Goal: Task Accomplishment & Management: Complete application form

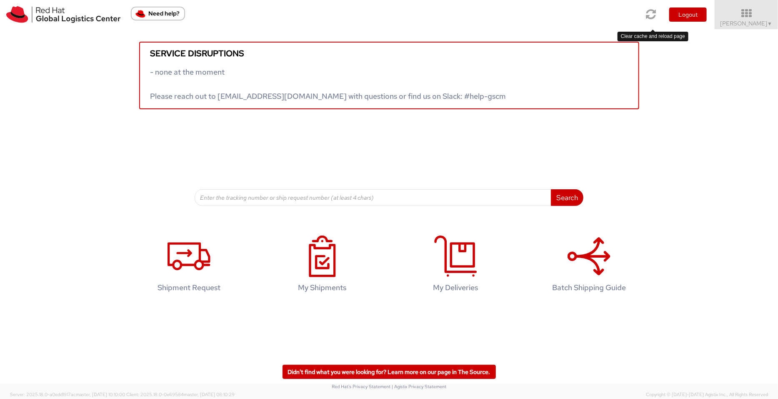
click at [622, 14] on icon at bounding box center [652, 14] width 10 height 12
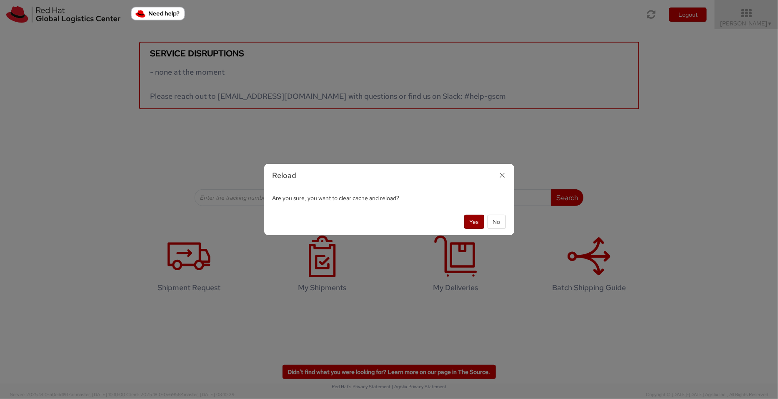
click at [476, 222] on button "Yes" at bounding box center [474, 222] width 20 height 14
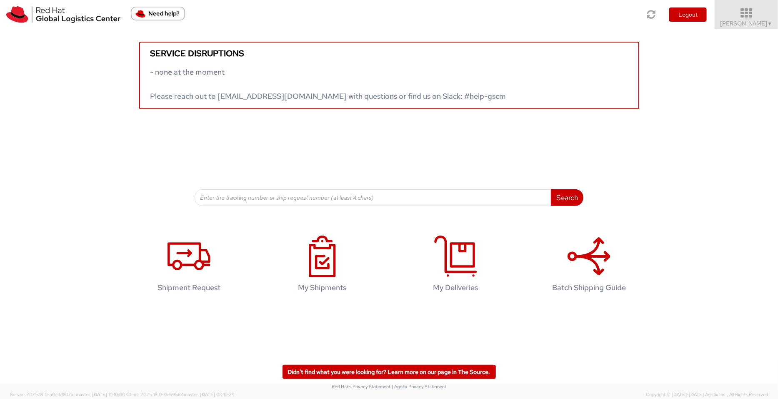
click at [747, 13] on icon at bounding box center [746, 14] width 73 height 12
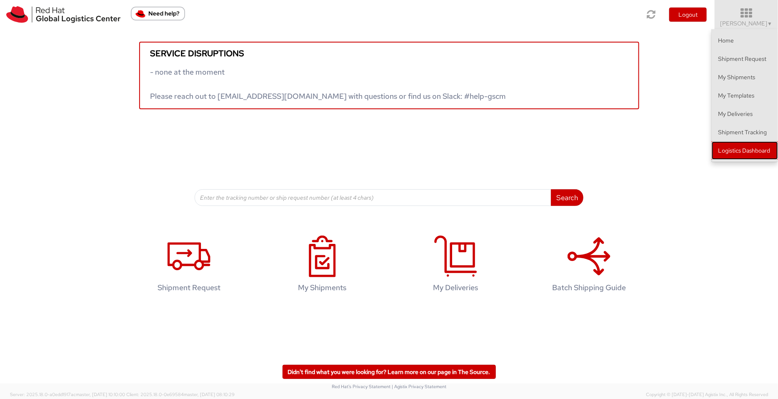
click at [763, 151] on link "Logistics Dashboard" at bounding box center [745, 150] width 66 height 18
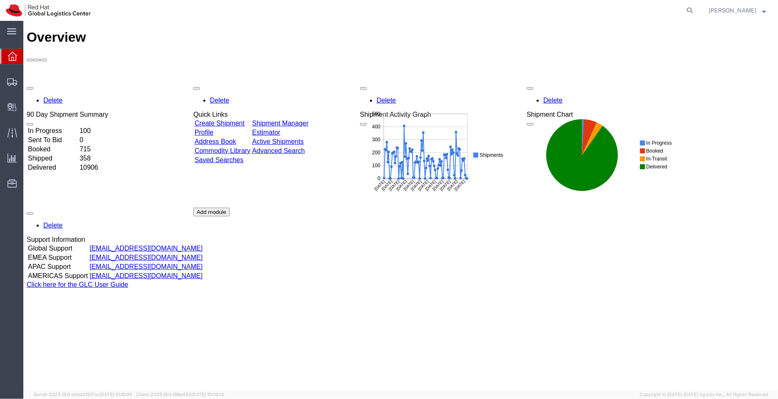
click at [308, 119] on link "Shipment Manager" at bounding box center [280, 122] width 56 height 7
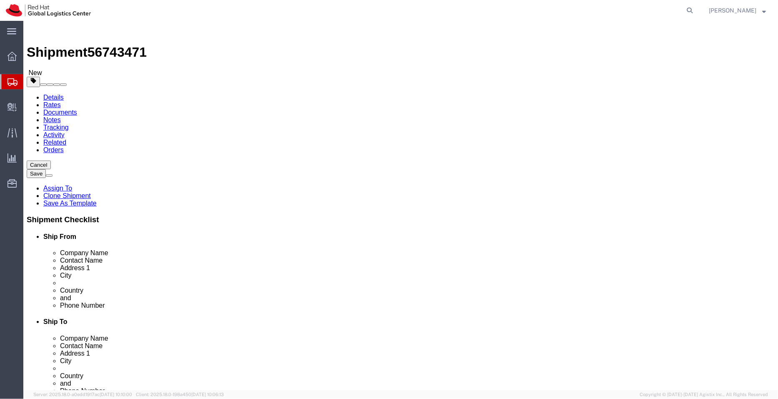
select select "50511"
select select
click link "ADDITIONAL INFORMATION"
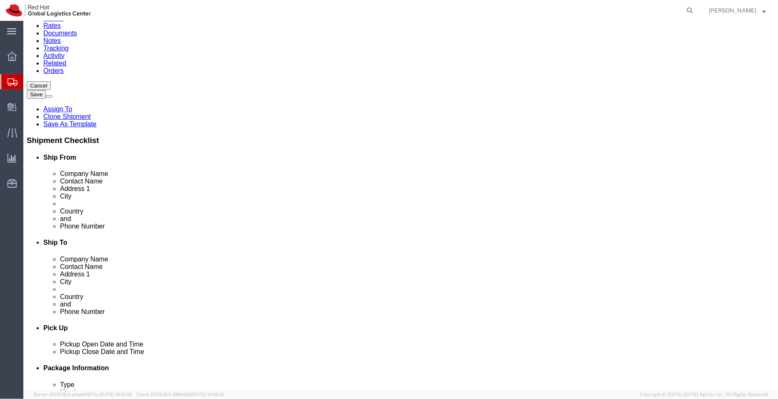
scroll to position [92, 0]
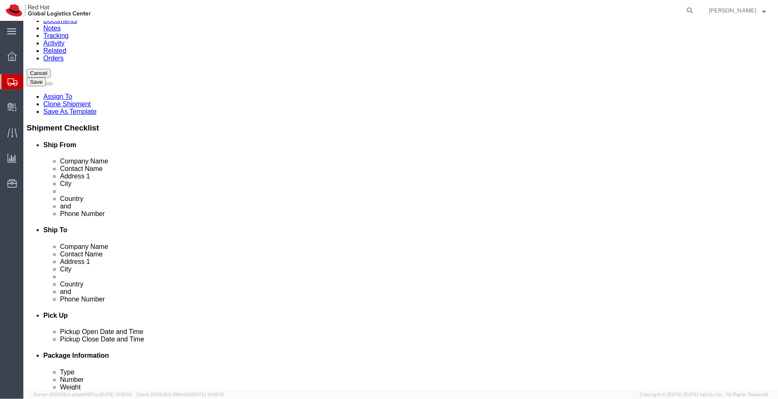
select select "BUSI"
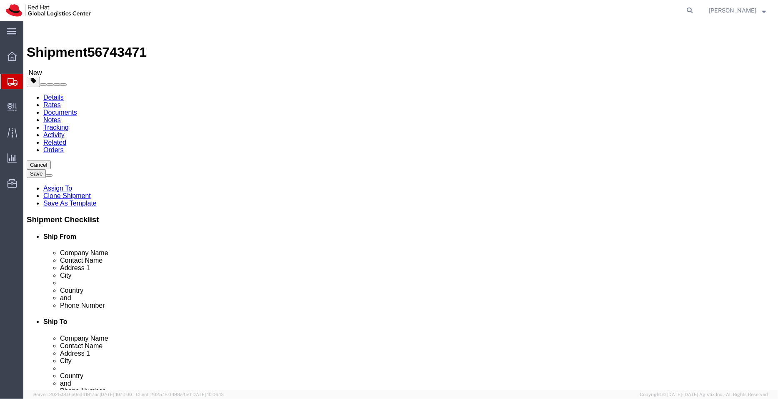
click link "ADDITIONAL INFORMATION"
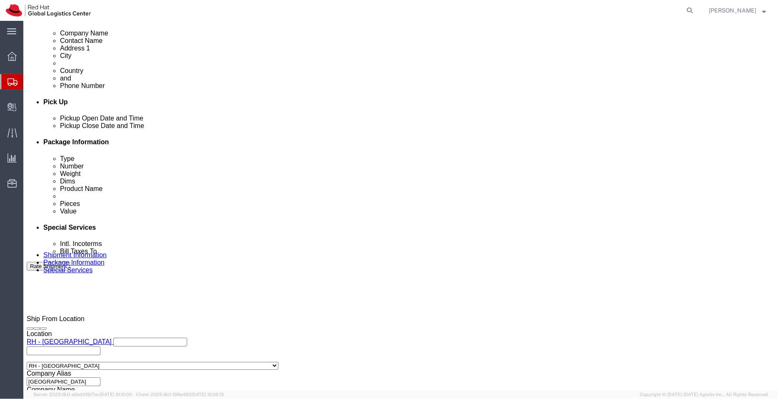
scroll to position [315, 0]
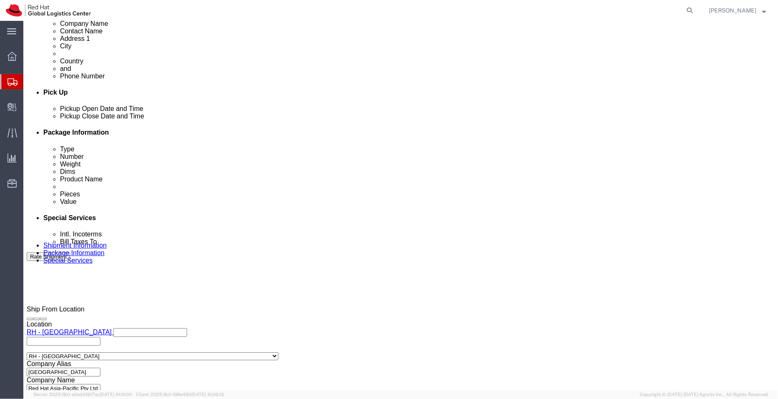
click div "[DATE] 12:00 PM"
type input "3:00 PM"
click button "Apply"
click icon
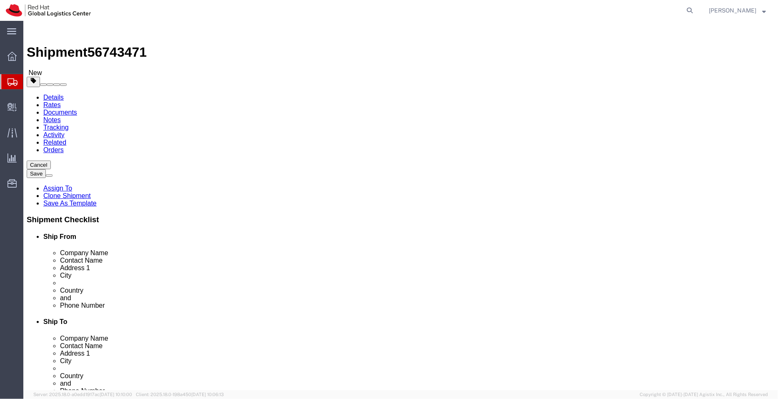
click dd "60.00 AUD"
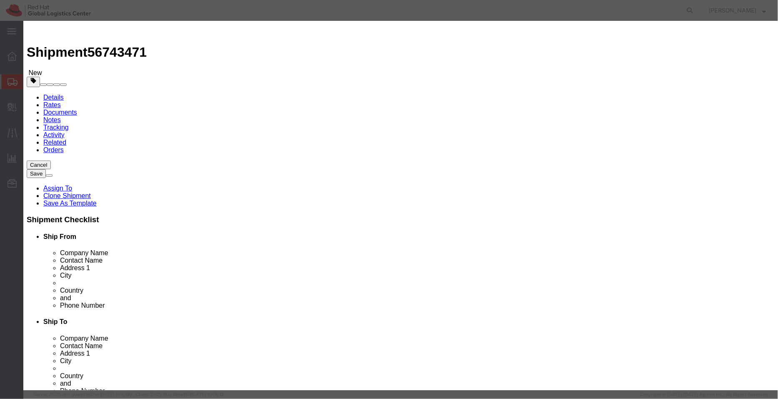
click input "3 x Red Hat T-shirts for event"
click input "Red Hat T-shirts for event"
drag, startPoint x: 313, startPoint y: 61, endPoint x: 281, endPoint y: 65, distance: 31.5
click input "Red Hat T-shirts for event"
type input "Red Hat T-shirts f"
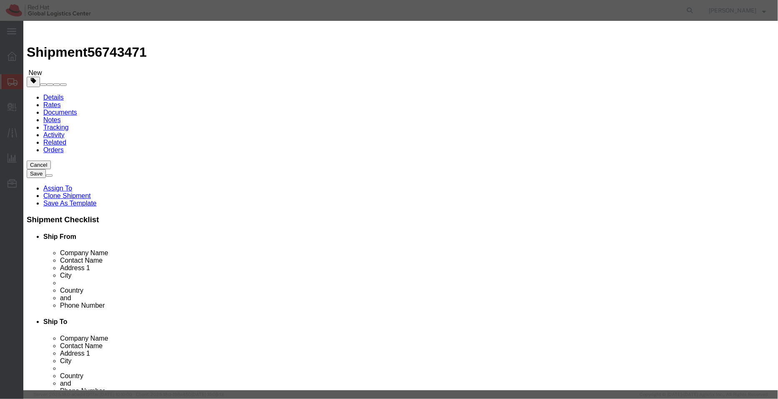
click textarea
paste textarea "or event"
click textarea "or event"
type textarea "For event"
click input "Red Hat T-shirts f"
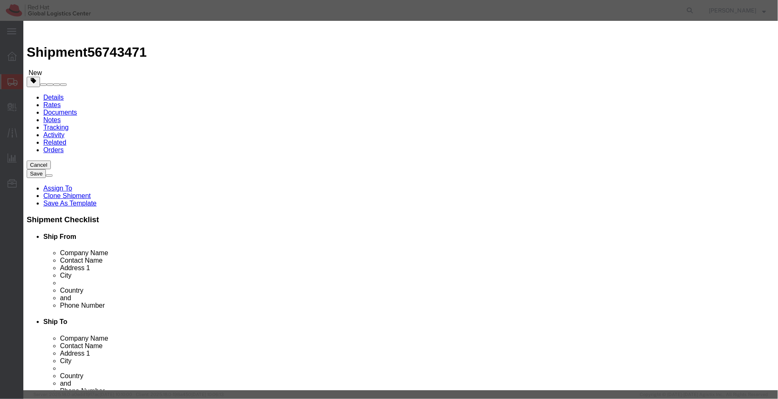
type input "Red Hat T-shirts"
click textarea "For event"
click textarea "For Event"
type textarea "For Event purpose"
click button "Save & Close"
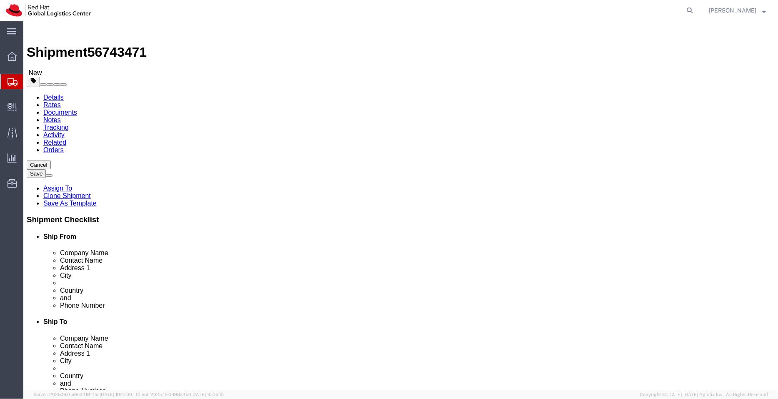
click icon
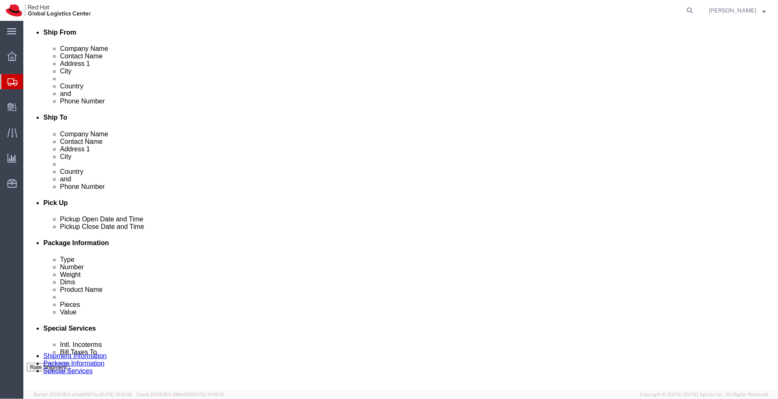
scroll to position [290, 0]
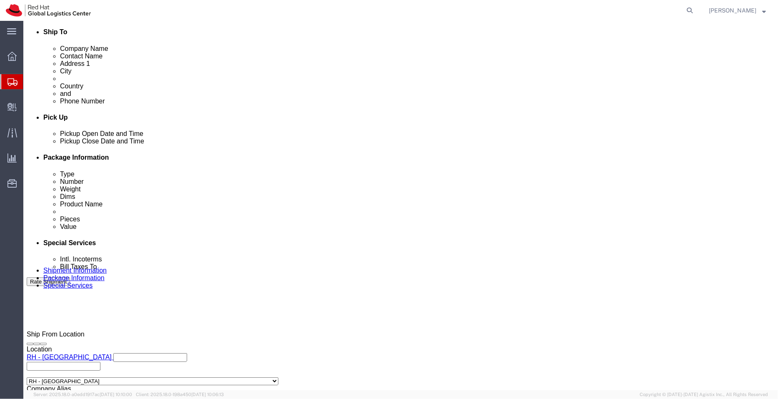
click textarea
type textarea "T shirts"
click input "text"
type input "[EMAIL_ADDRESS][DOMAIN_NAME]"
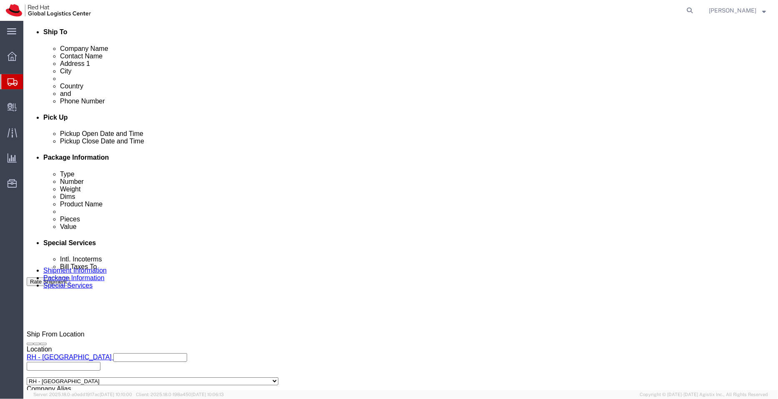
click button "Rate Shipment"
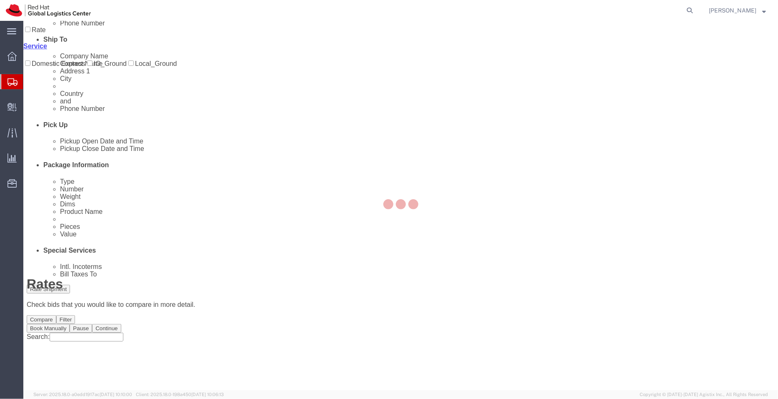
scroll to position [0, 0]
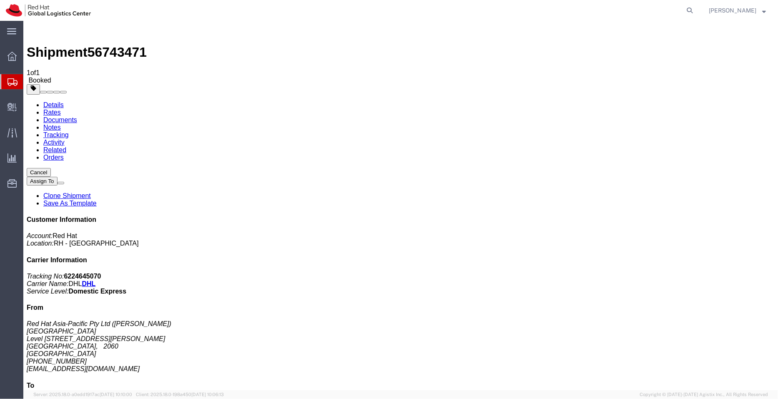
click at [47, 101] on link "Details" at bounding box center [53, 104] width 20 height 7
click link "Schedule pickup request"
drag, startPoint x: 419, startPoint y: 104, endPoint x: 306, endPoint y: 88, distance: 114.5
click div "Pickup & Delivery Dates [DATE] 15:00 - [DATE] 16:00 Pickup request number : CBJ…"
copy div "[DATE] 15:00 - [DATE] 16:00 Pickup request number : CBJ250908068906"
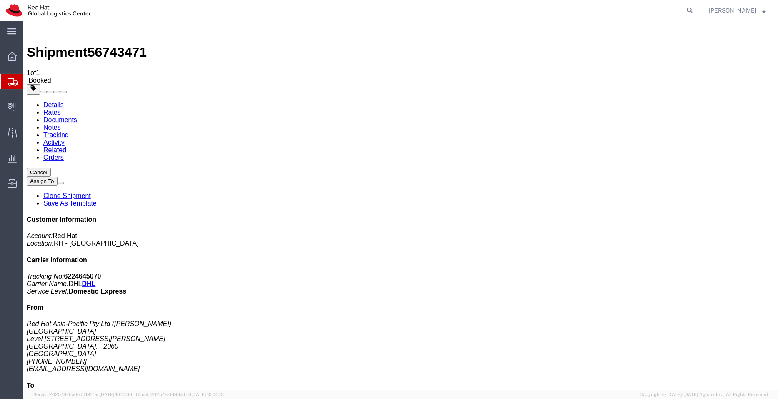
click link "Documents"
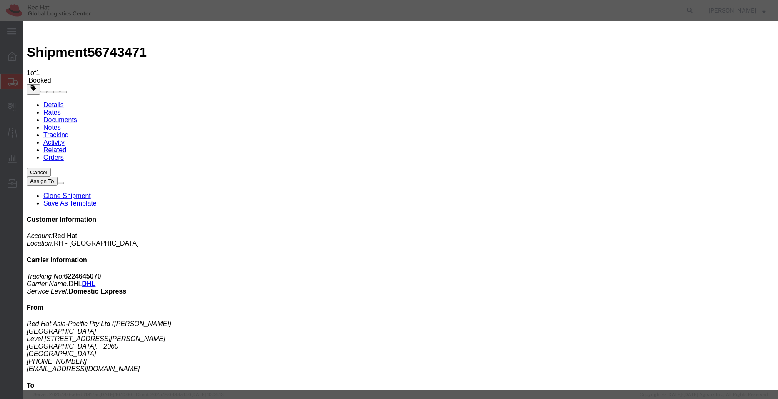
paste textarea "[DATE] 15:00 - [DATE] 16:00 Pickup request number: CBJ250908068906"
type textarea "Pickup date/time - [DATE] 15:00 - [DATE] 16:00 DHL Pickup request number: CBJ25…"
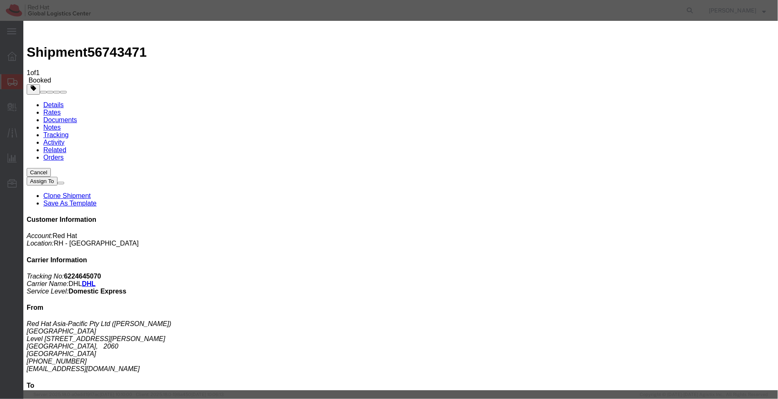
type input "jfryer"
type input "[EMAIL_ADDRESS][DOMAIN_NAME]"
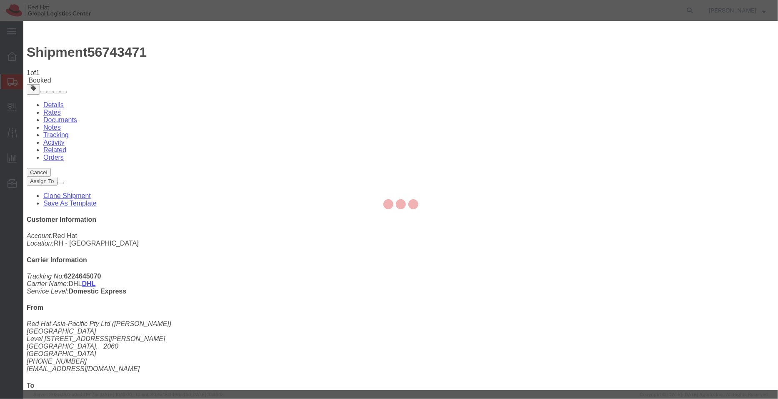
checkbox input "false"
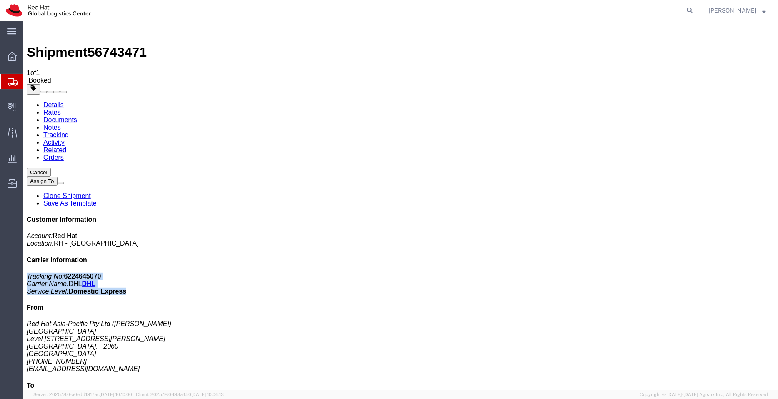
drag, startPoint x: 718, startPoint y: 146, endPoint x: 620, endPoint y: 125, distance: 99.4
click at [620, 216] on div "Customer Information Account: Red Hat Location: [GEOGRAPHIC_DATA] - [GEOGRAPHIC…" at bounding box center [400, 364] width 748 height 297
copy p "Tracking No: 6224645070 Carrier Name: DHL DHL Service Level: Domestic Express"
click at [692, 10] on icon at bounding box center [690, 11] width 12 height 12
paste input "20881350475"
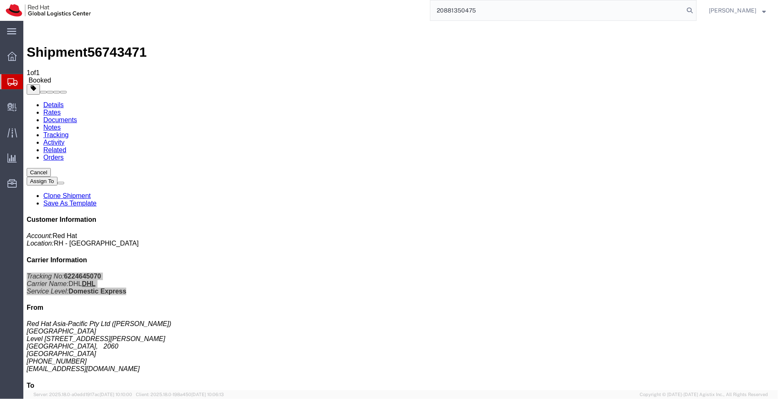
drag, startPoint x: 507, startPoint y: 9, endPoint x: 404, endPoint y: -1, distance: 104.3
click at [404, 0] on html "main_menu Created with Sketch. Collapse Menu Overview Shipments Shipment Manage…" at bounding box center [389, 199] width 778 height 399
paste input "39283942832"
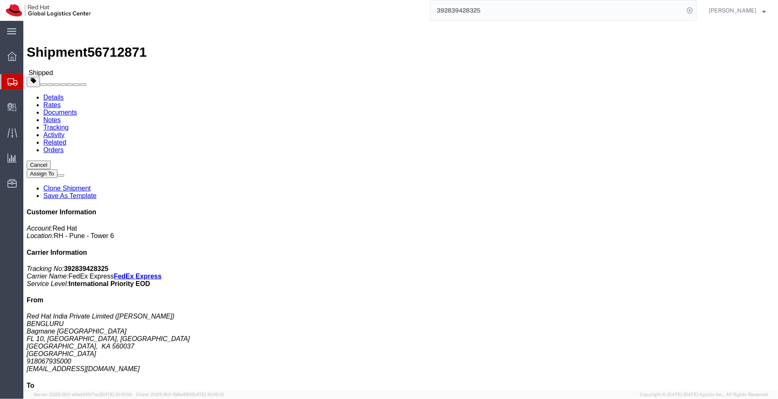
click link "Documents"
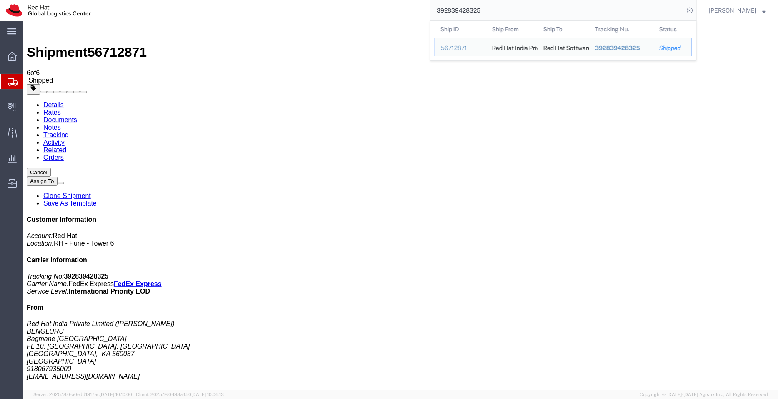
click at [485, 7] on input "392839428325" at bounding box center [557, 10] width 253 height 20
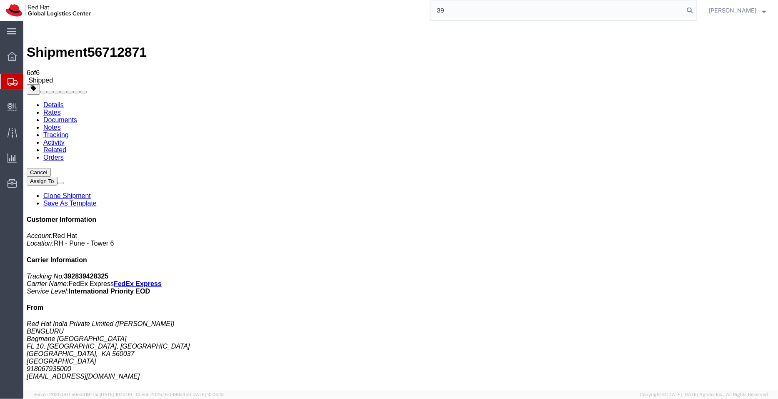
type input "3"
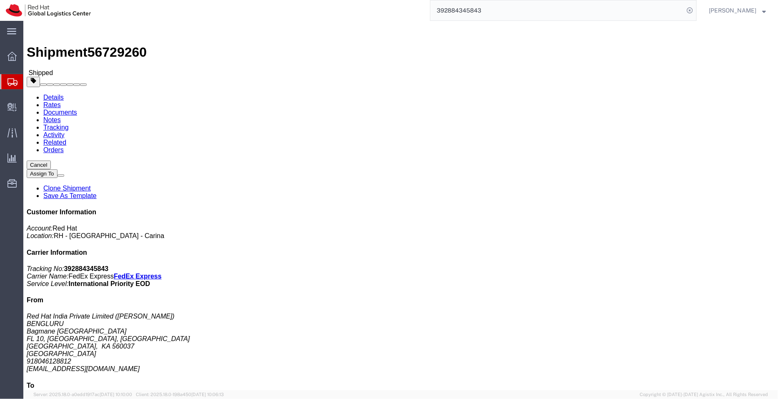
click link "Documents"
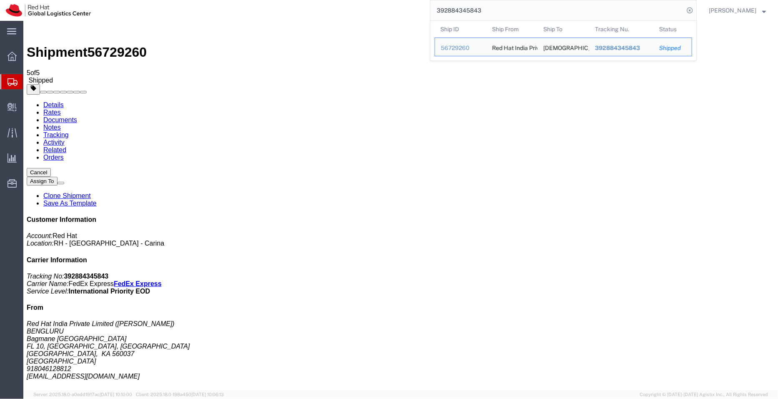
click at [427, 6] on div "392884345843 Ship ID Ship From Ship To Tracking Nu. Status Ship ID 56729260 Shi…" at bounding box center [397, 10] width 600 height 21
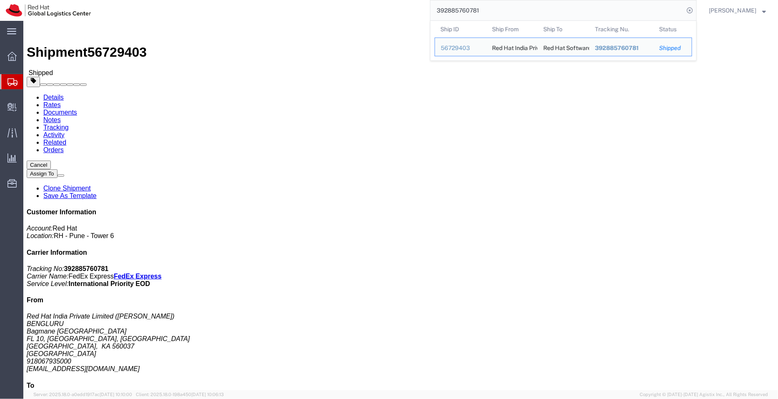
drag, startPoint x: 505, startPoint y: 12, endPoint x: 441, endPoint y: 2, distance: 65.0
click at [441, 2] on input "392885760781" at bounding box center [557, 10] width 253 height 20
paste input "3"
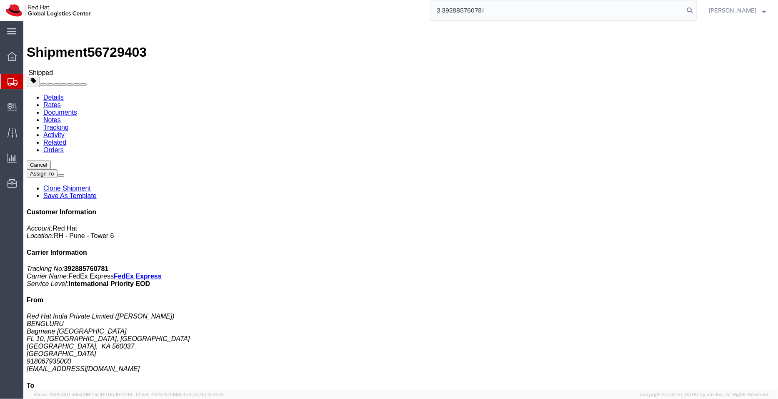
type input "3 392885760781"
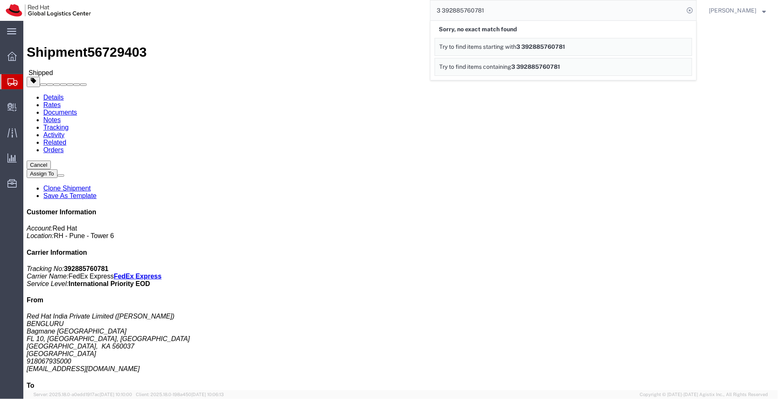
click at [0, 0] on span "Shipment Manager" at bounding box center [0, 0] width 0 height 0
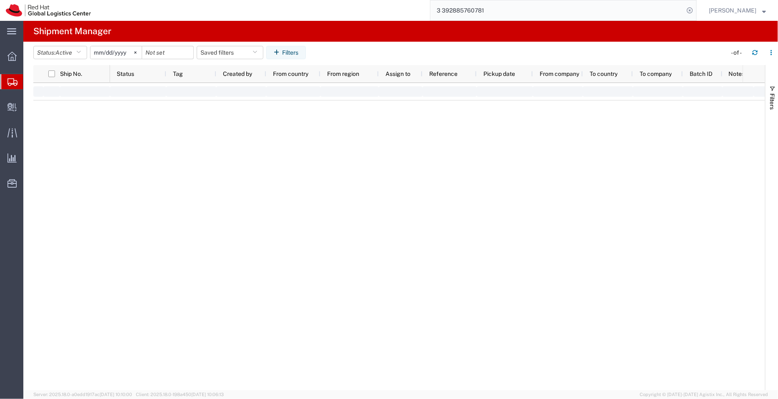
type input "[DATE]"
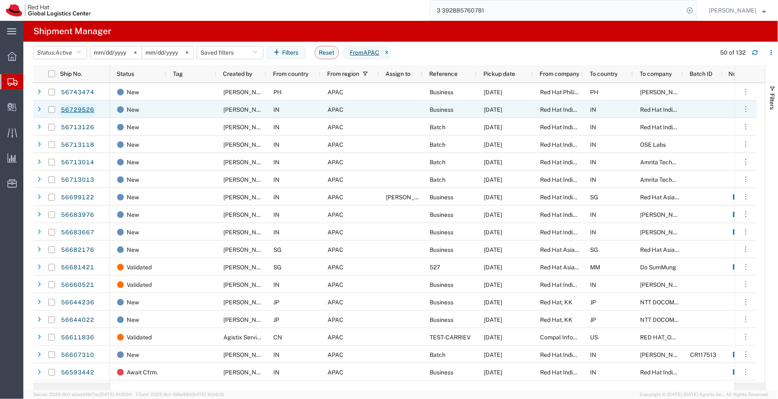
click at [79, 110] on link "56729526" at bounding box center [77, 109] width 34 height 13
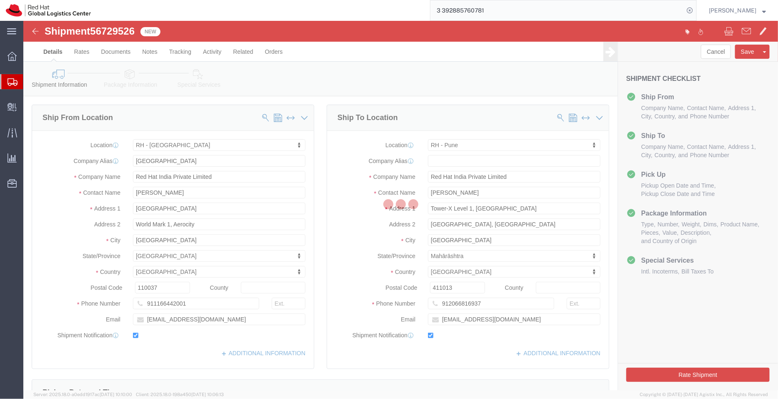
select select "37948"
select select "38007"
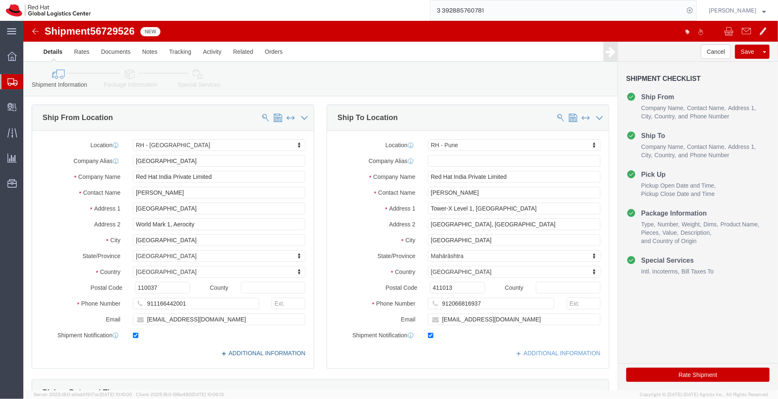
click link "ADDITIONAL INFORMATION"
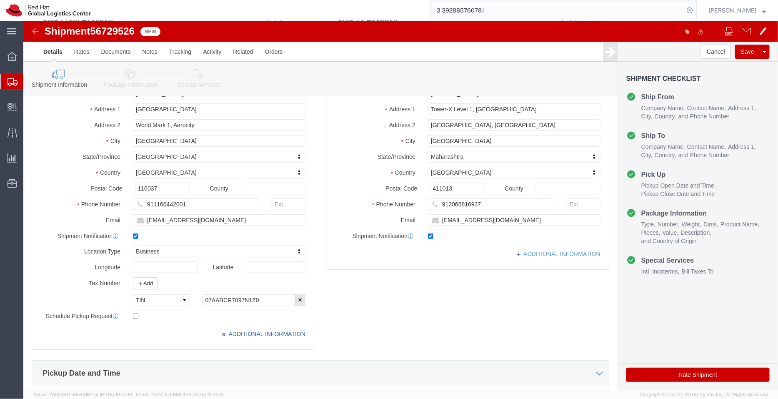
scroll to position [100, 0]
click link "ADDITIONAL INFORMATION"
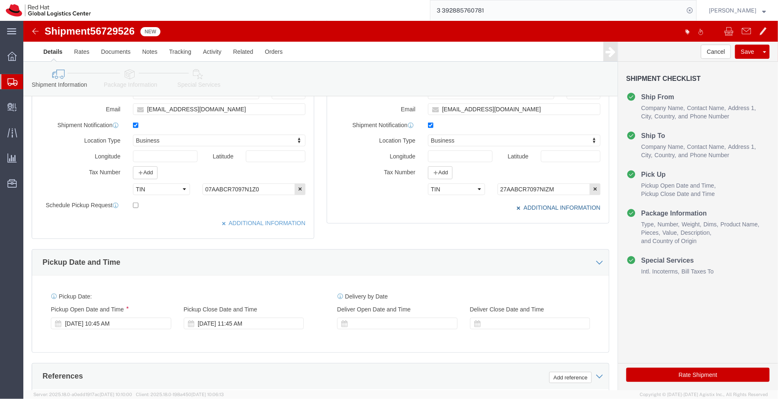
scroll to position [427, 0]
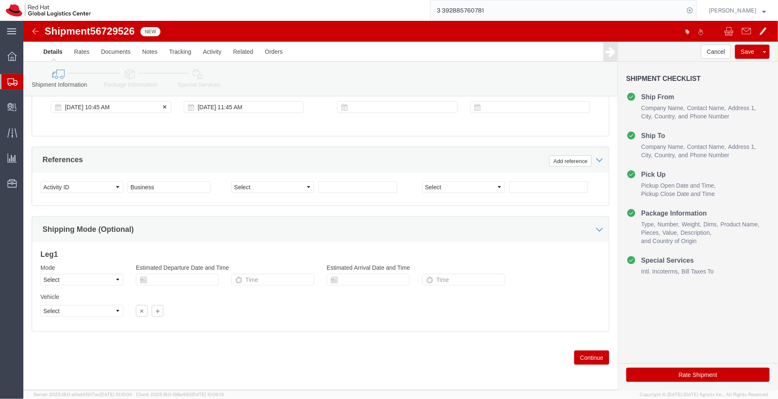
click div "[DATE] 10:45 AM"
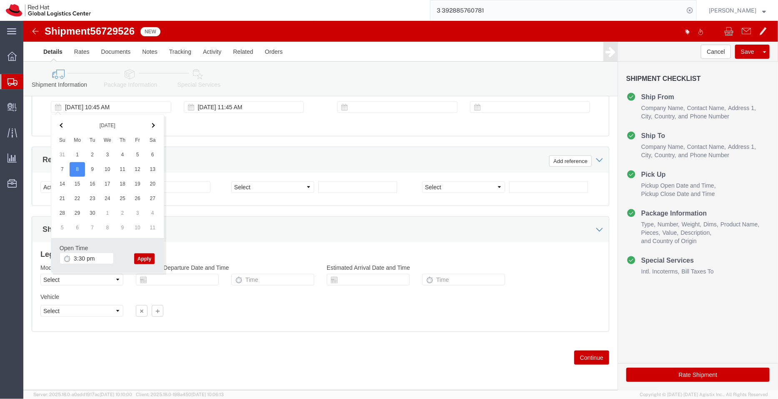
type input "3:30 PM"
click button "Apply"
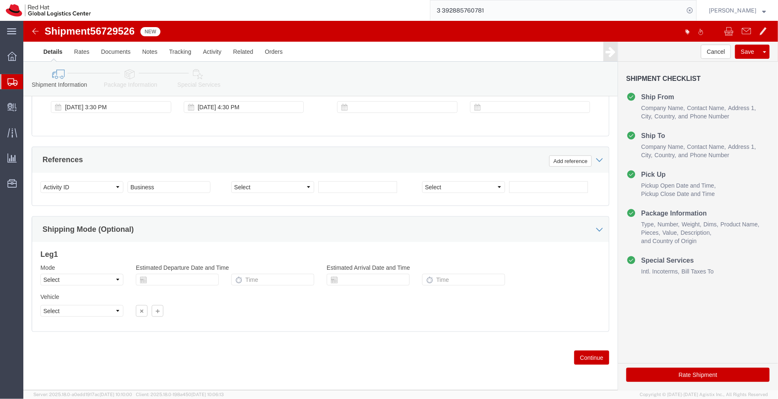
click div "Shipment Information Package Information Special Services"
click icon
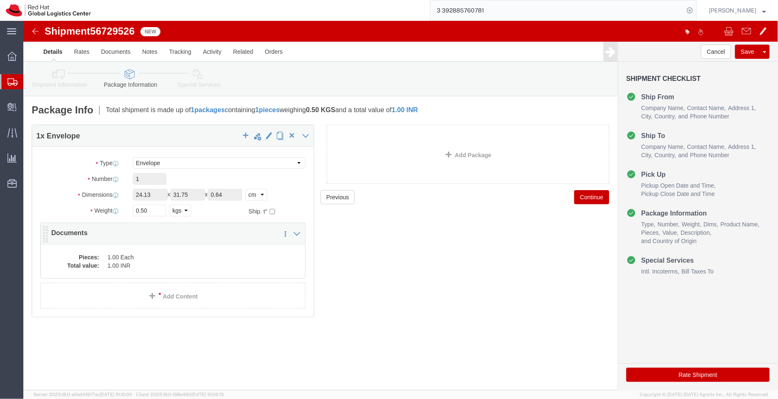
click dd "1.00 INR"
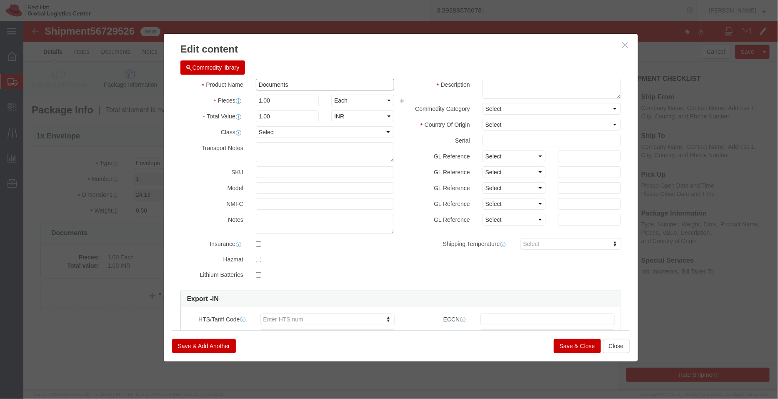
drag, startPoint x: 303, startPoint y: 84, endPoint x: 199, endPoint y: 65, distance: 105.8
click div "Product Name Documents"
click textarea
paste textarea "Documents"
type textarea "Documents"
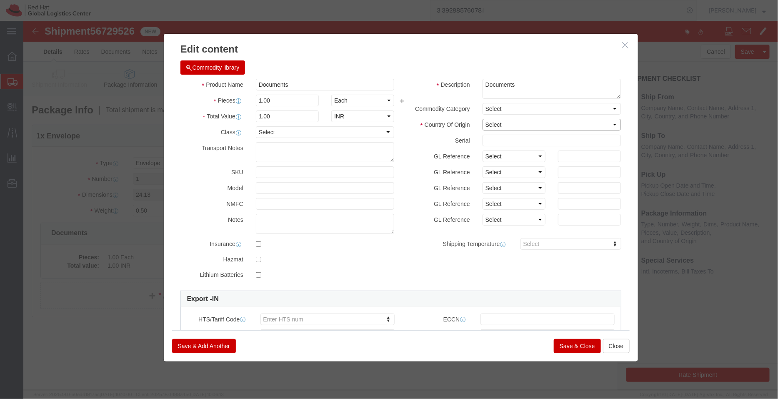
click select "Select [GEOGRAPHIC_DATA] [GEOGRAPHIC_DATA] [GEOGRAPHIC_DATA] [GEOGRAPHIC_DATA] …"
select select "IN"
click select "Select [GEOGRAPHIC_DATA] [GEOGRAPHIC_DATA] [GEOGRAPHIC_DATA] [GEOGRAPHIC_DATA] …"
click button "Save & Close"
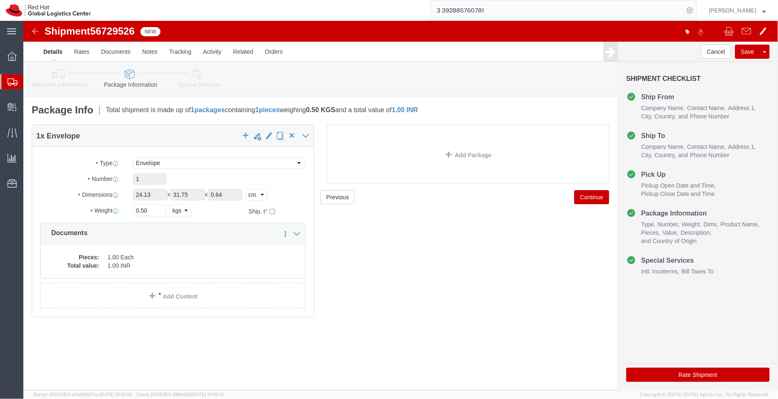
click icon
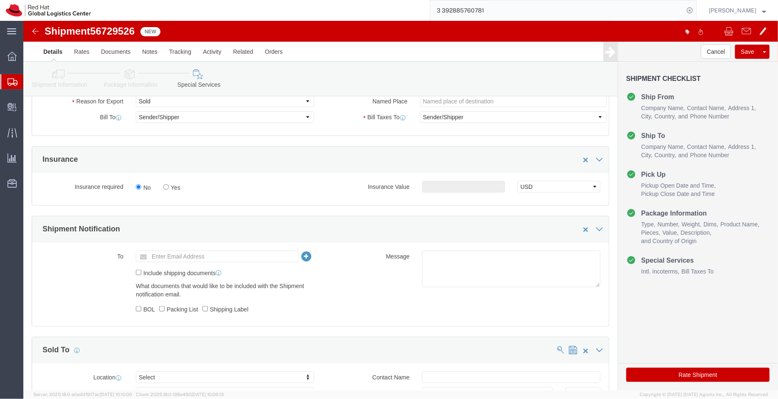
scroll to position [258, 0]
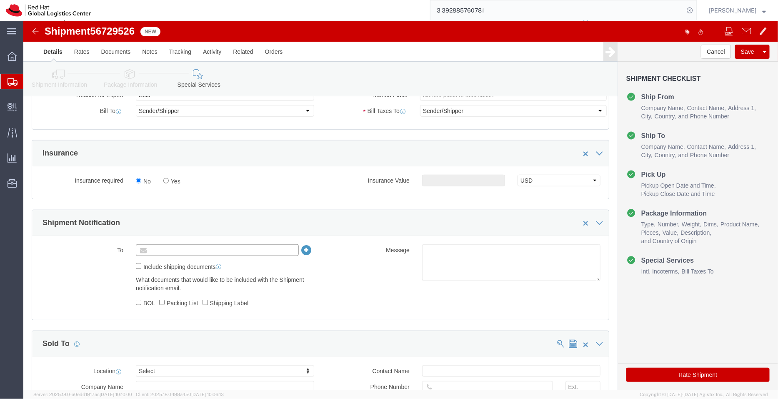
click input "text"
type input "[EMAIL_ADDRESS][DOMAIN_NAME]"
click textarea
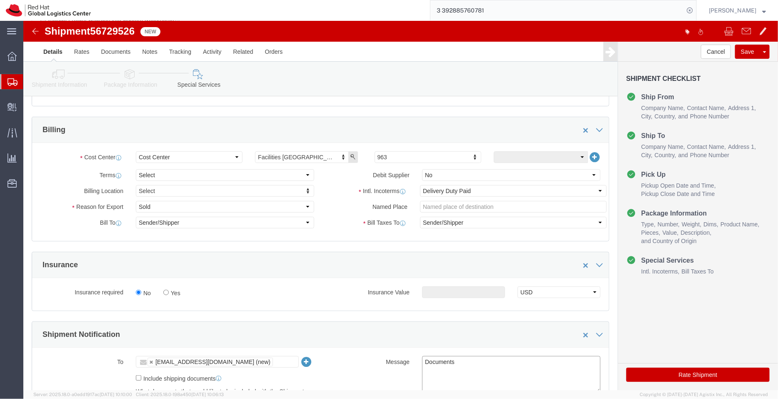
scroll to position [396, 0]
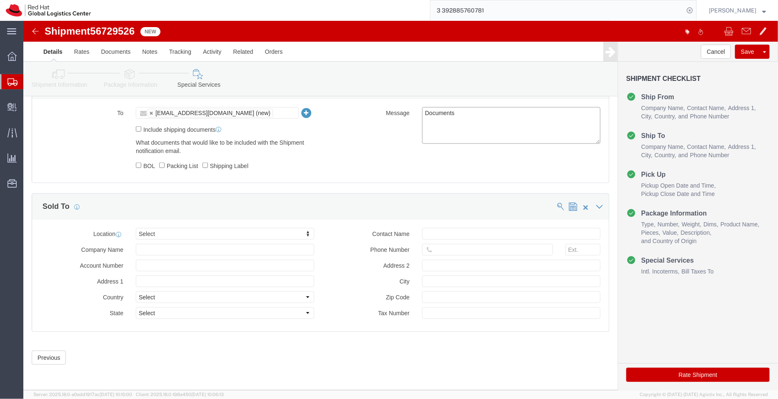
type textarea "Documents"
click button "Rate Shipment"
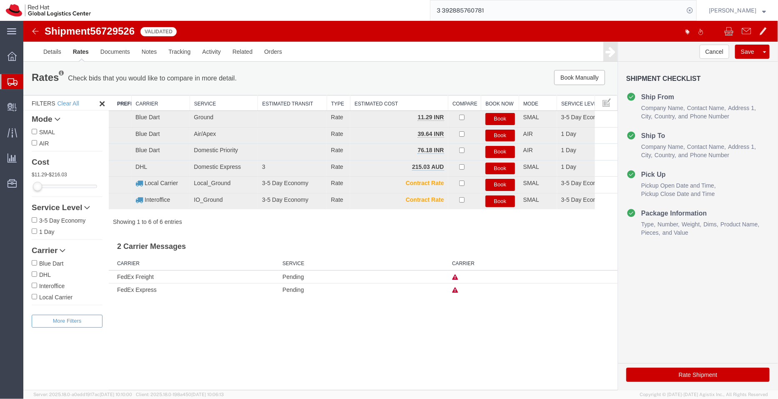
scroll to position [0, 0]
click at [496, 148] on button "Book" at bounding box center [500, 152] width 30 height 12
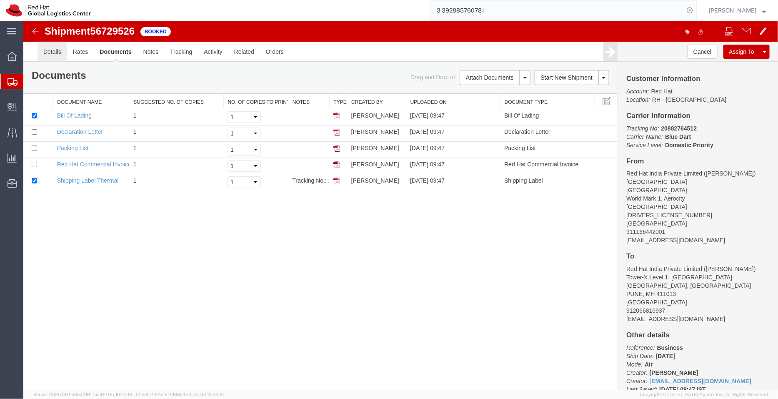
click at [52, 52] on link "Details" at bounding box center [52, 51] width 30 height 20
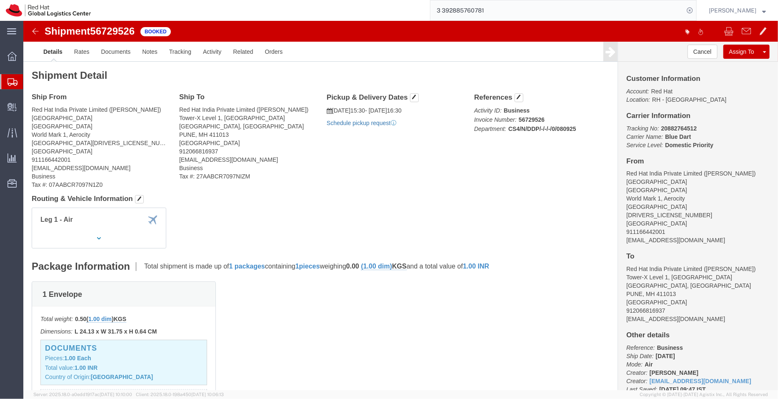
click link "Schedule pickup request"
drag, startPoint x: 407, startPoint y: 102, endPoint x: 306, endPoint y: 83, distance: 103.0
click div "Pickup & Delivery Dates [DATE] 15:30 - [DATE] 16:30 Pickup request number : 791…"
copy div "[DATE] 15:30 - [DATE] 16:30 Pickup request number : 79199135"
click link "Documents"
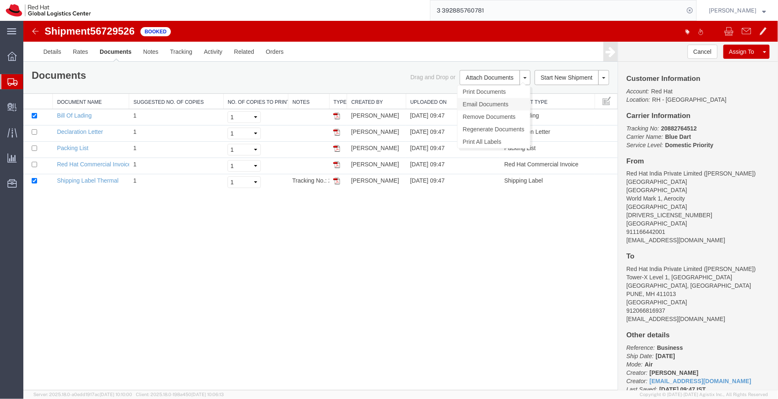
click at [487, 103] on link "Email Documents" at bounding box center [493, 104] width 73 height 13
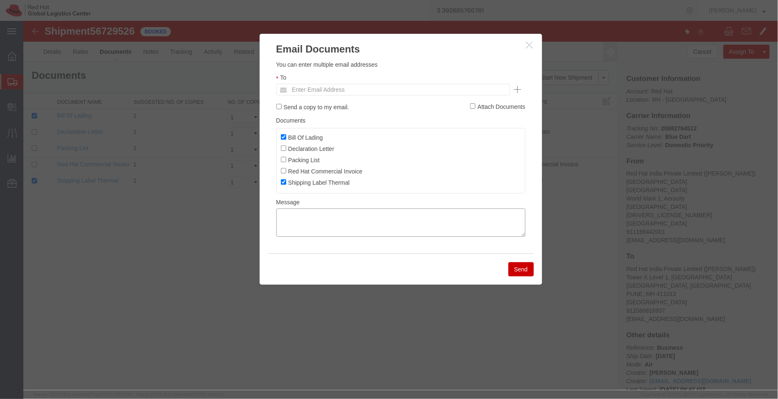
click at [334, 226] on textarea at bounding box center [400, 222] width 249 height 28
paste textarea "[DATE] 15:30 - [DATE] 16:30 Pickup request number: 79199135"
click at [280, 232] on textarea "[DATE] 15:30 - [DATE] 16:30 Pickup request number: 79199135" at bounding box center [400, 222] width 249 height 28
click at [281, 215] on textarea "[DATE] 15:30 - [DATE] 16:30 Blue Dart Pickup request number: 79199135" at bounding box center [400, 222] width 249 height 28
type textarea "Pickup date/time - [DATE] 15:30 - [DATE] 16:30 Blue Dart Pickup request number:…"
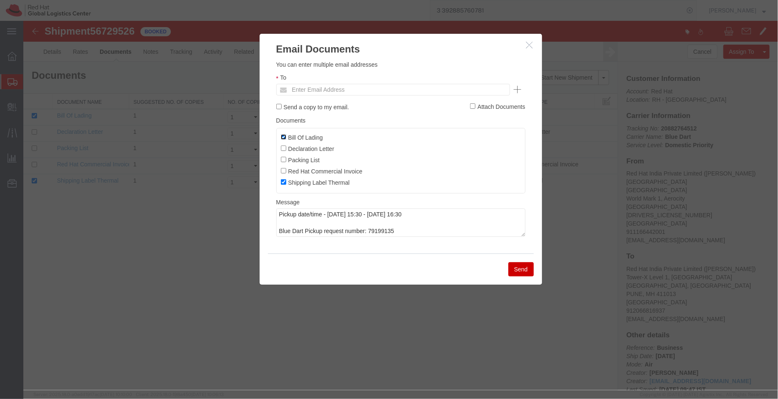
click at [281, 136] on input "Bill Of Lading" at bounding box center [283, 136] width 5 height 5
checkbox input "false"
click at [334, 85] on input "text" at bounding box center [337, 89] width 98 height 11
type input "akhanna"
click at [516, 272] on button "Send" at bounding box center [520, 269] width 25 height 14
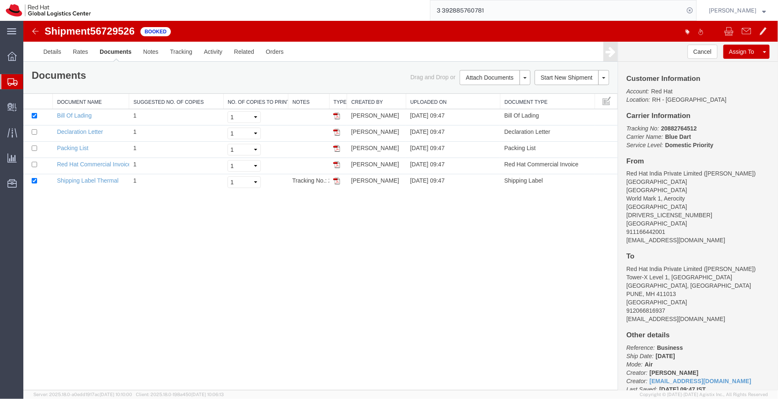
click at [0, 0] on span "Shipment Manager" at bounding box center [0, 0] width 0 height 0
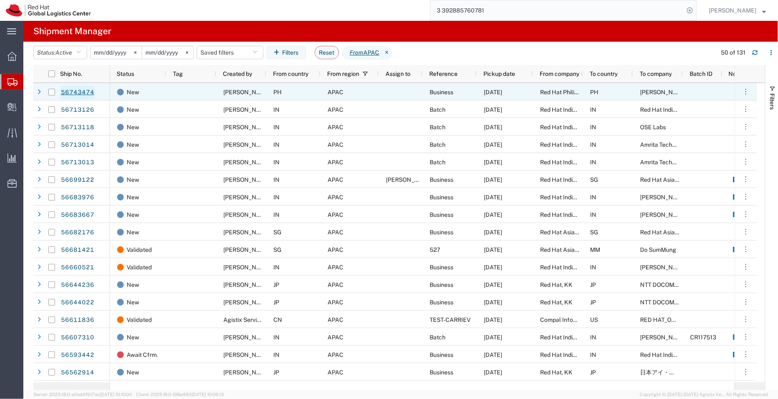
click at [70, 93] on link "56743474" at bounding box center [77, 92] width 34 height 13
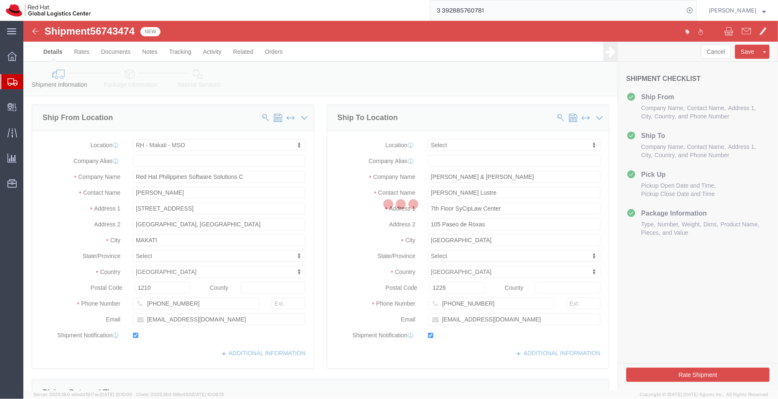
select select "56131"
select select
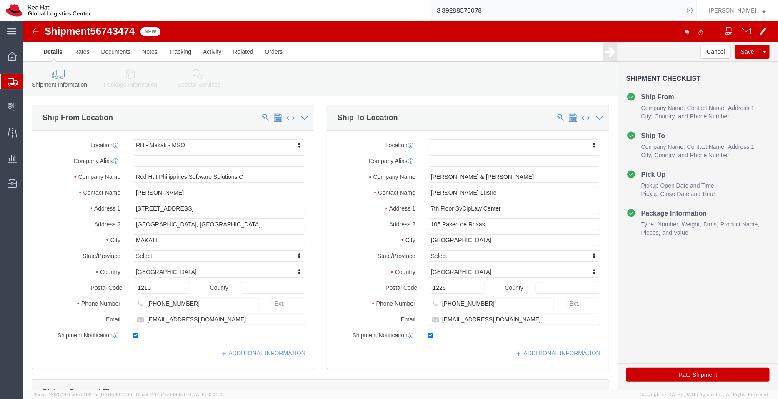
click at [0, 0] on span "Create Shipment" at bounding box center [0, 0] width 0 height 0
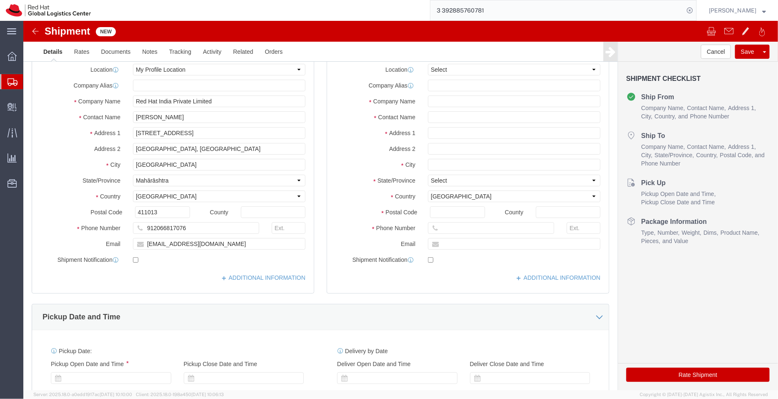
select select "MYPROFILE"
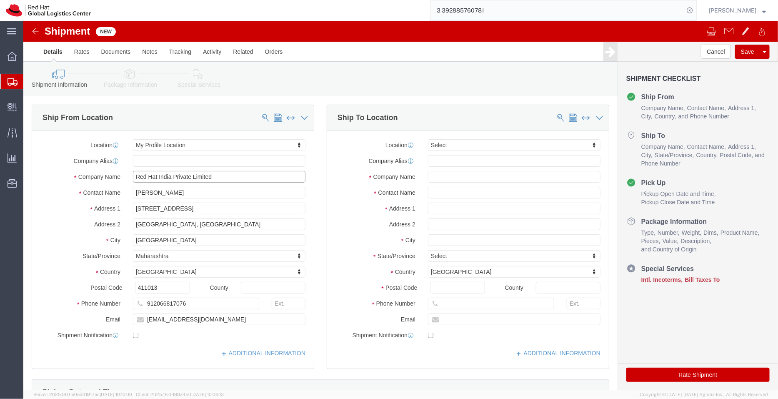
drag, startPoint x: 203, startPoint y: 156, endPoint x: 64, endPoint y: 153, distance: 139.7
click div "Company Name Red Hat India Private Limited"
drag, startPoint x: 153, startPoint y: 156, endPoint x: 105, endPoint y: 158, distance: 48.0
click div "[PERSON_NAME]"
type input "[PERSON_NAME]"
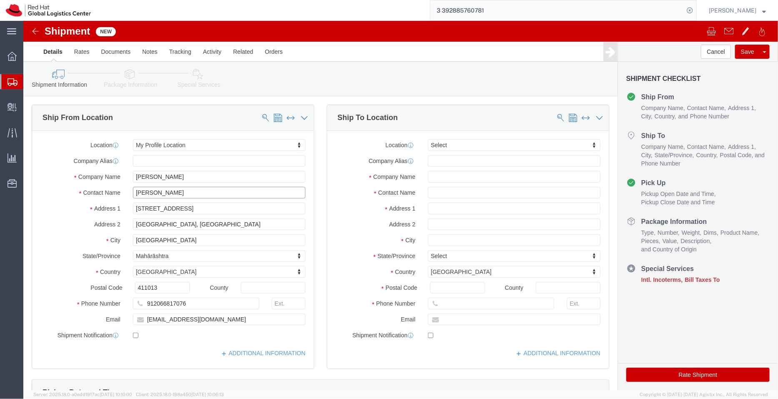
drag, startPoint x: 167, startPoint y: 176, endPoint x: 75, endPoint y: 170, distance: 91.5
click div "Contact Name [PERSON_NAME]"
paste input "[PERSON_NAME]"
type input "[PERSON_NAME]"
drag, startPoint x: 226, startPoint y: 186, endPoint x: 55, endPoint y: 182, distance: 171.0
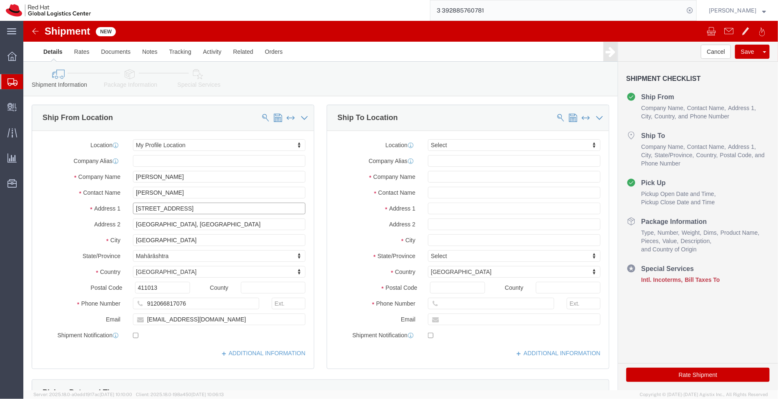
click div "Address [STREET_ADDRESS]"
type input "[PERSON_NAME] Transport/SSA Transport"
select select
drag, startPoint x: 193, startPoint y: 204, endPoint x: 74, endPoint y: 197, distance: 119.4
click div "Address 2 [GEOGRAPHIC_DATA]"
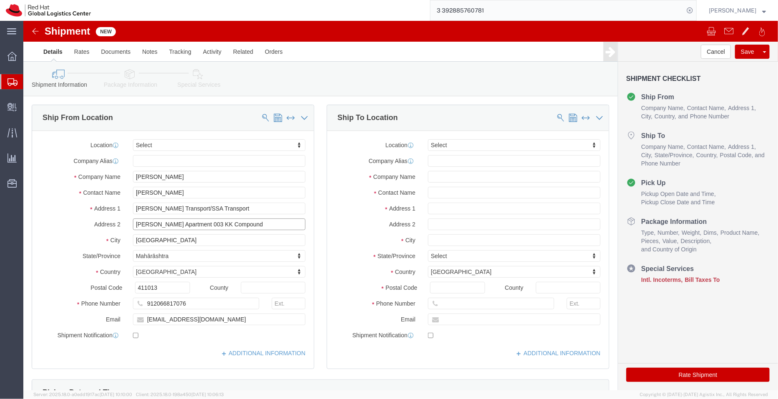
type input "[PERSON_NAME] Apartment 003 KK Compound"
drag, startPoint x: 194, startPoint y: 191, endPoint x: -15, endPoint y: 185, distance: 209.4
click html "Shipment New Details Rates Documents Notes Tracking Activity Related Orders Can…"
drag, startPoint x: 158, startPoint y: 151, endPoint x: 77, endPoint y: 155, distance: 81.0
click div "Company Name [PERSON_NAME]"
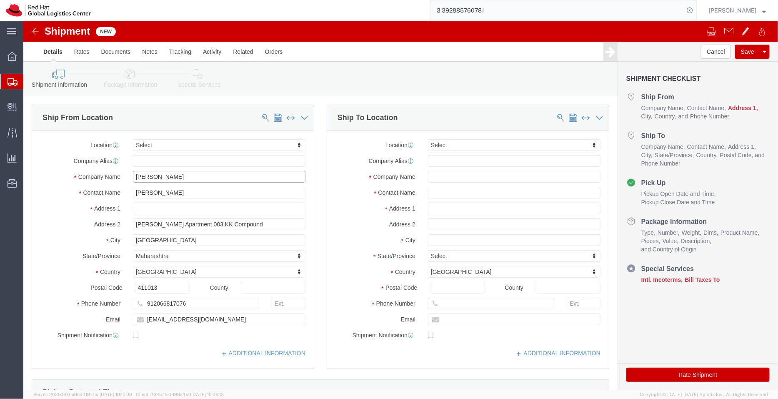
paste input "[PERSON_NAME] Transport/SSA Transport"
type input "[PERSON_NAME] Transport/SSA Transport"
drag, startPoint x: 220, startPoint y: 206, endPoint x: 16, endPoint y: 208, distance: 203.5
click div "Address 2 [PERSON_NAME] Apartment 003 KK Compound"
click input "text"
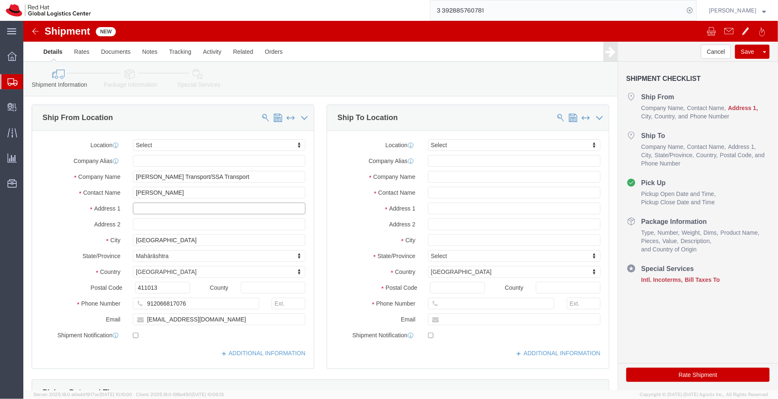
paste input "[PERSON_NAME] Apartment 003 KK Compound"
type input "[PERSON_NAME] Apartment 003 KK Compound"
click input "text"
type input "Near Sahar Cargo, [GEOGRAPHIC_DATA] (East)"
drag, startPoint x: 143, startPoint y: 221, endPoint x: 48, endPoint y: 214, distance: 95.7
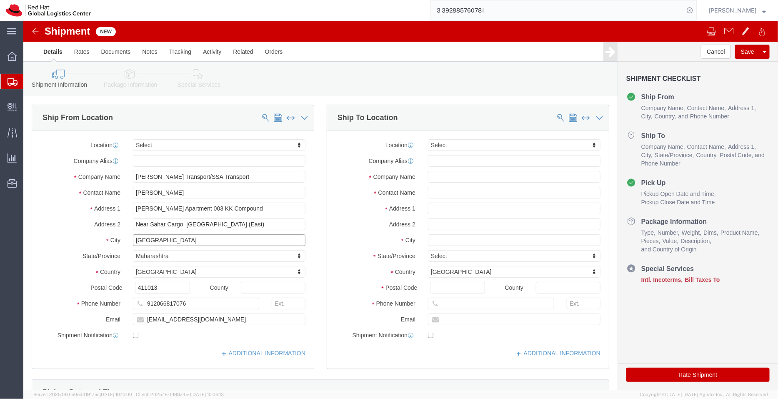
click div "City [GEOGRAPHIC_DATA]"
type input "[GEOGRAPHIC_DATA]"
drag, startPoint x: 143, startPoint y: 261, endPoint x: 95, endPoint y: 267, distance: 49.2
click div "Location Select Select My Profile Location [GEOGRAPHIC_DATA] - [GEOGRAPHIC_DATA…"
click input "411013"
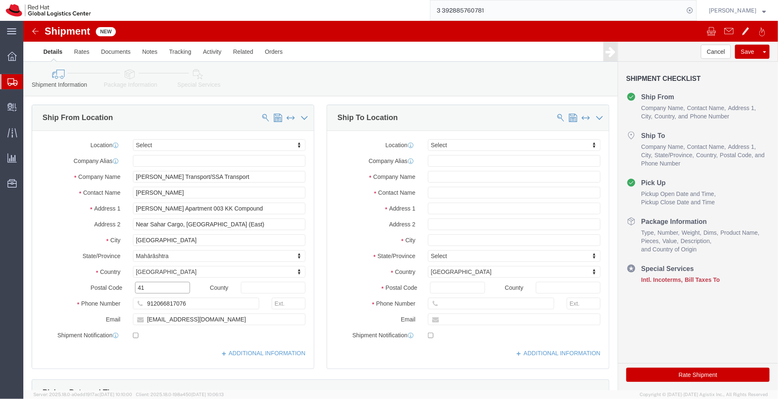
type input "4"
type input "400099"
drag, startPoint x: 172, startPoint y: 284, endPoint x: 72, endPoint y: 285, distance: 100.1
click div "Phone Number 912066817076"
type input "9833116667"
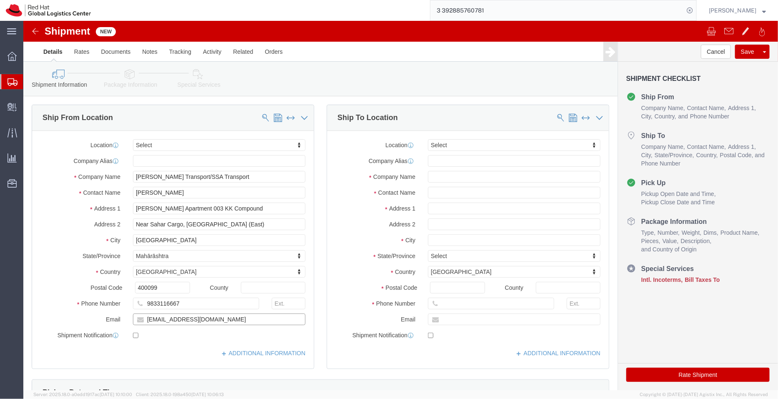
click input "[EMAIL_ADDRESS][DOMAIN_NAME]"
type input "[EMAIL_ADDRESS][DOMAIN_NAME]"
click input "checkbox"
checkbox input "true"
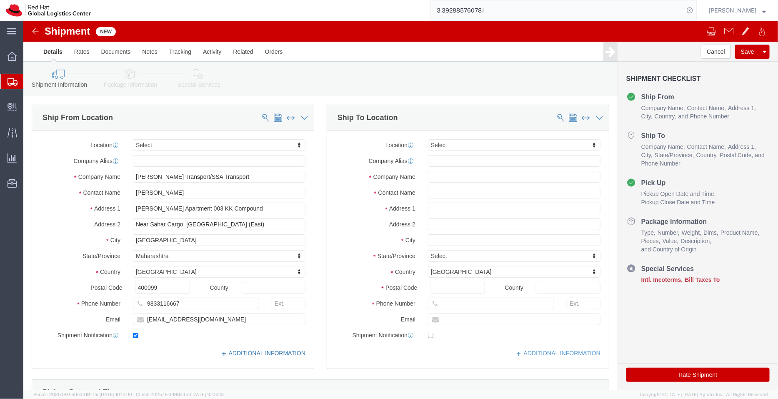
click link "ADDITIONAL INFORMATION"
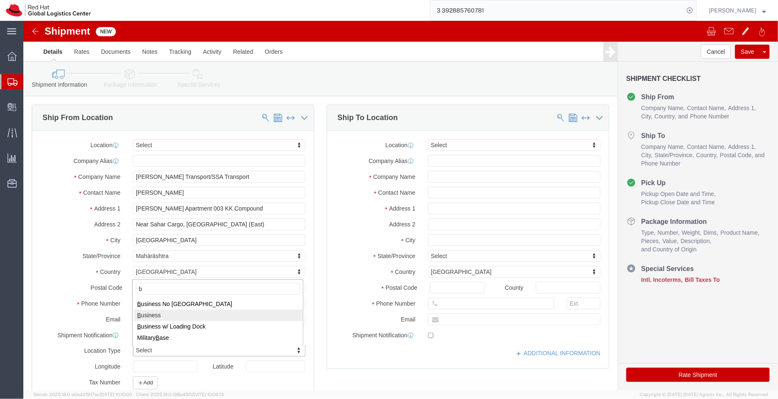
type input "b"
click input "[PERSON_NAME] Apartment 003 KK Compound"
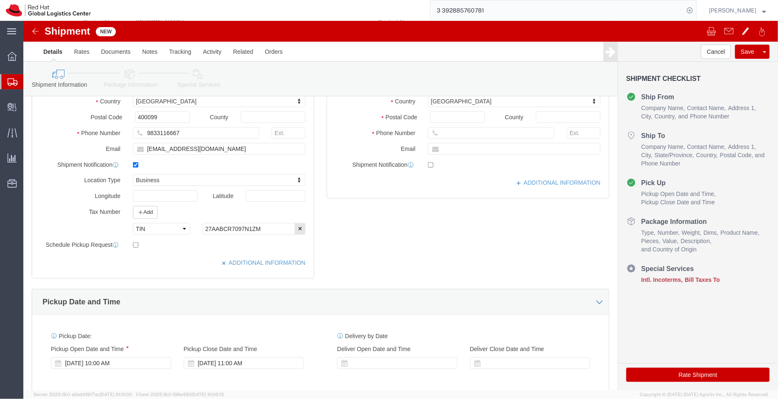
scroll to position [172, 0]
type input "[PERSON_NAME] Apartment 003, KK Compound"
click icon "button"
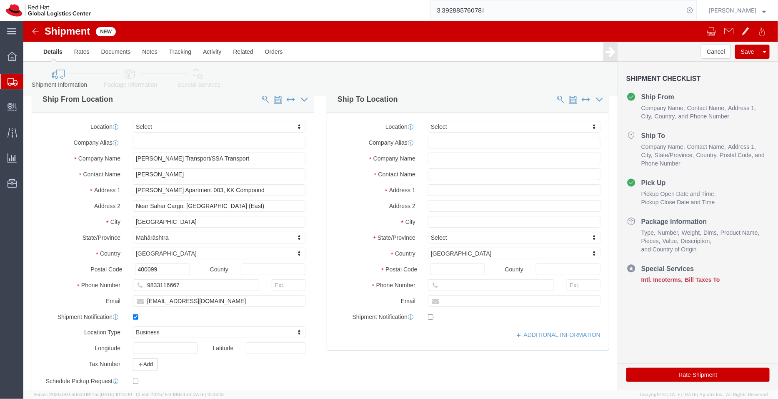
scroll to position [12, 0]
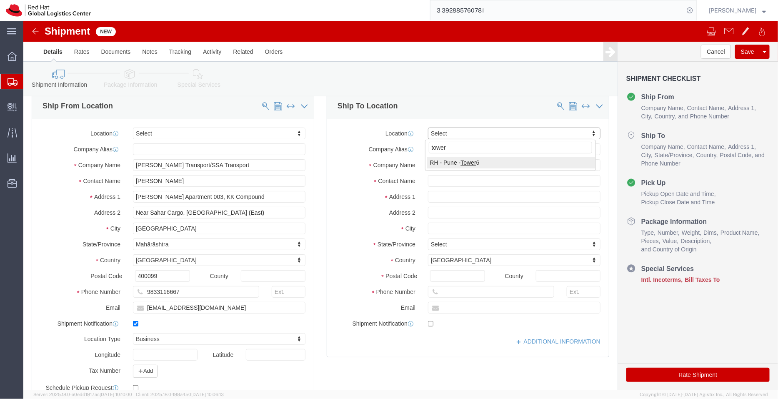
type input "tower"
select select "38432"
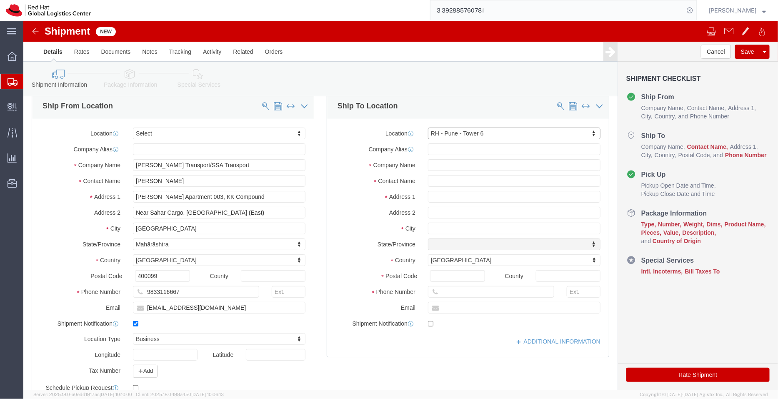
select select "MH"
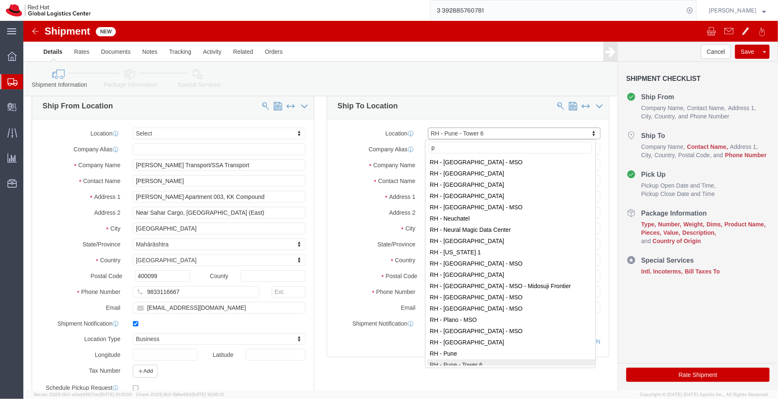
scroll to position [0, 0]
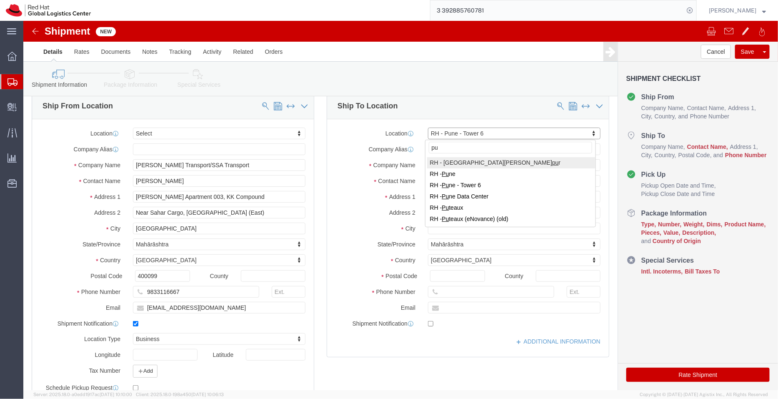
type input "p"
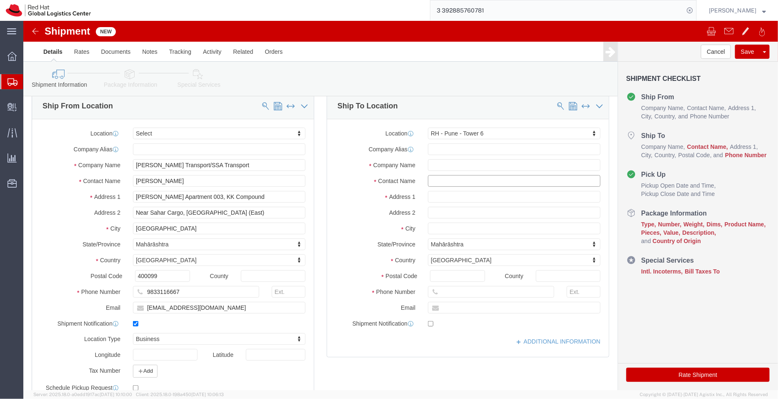
click input "text"
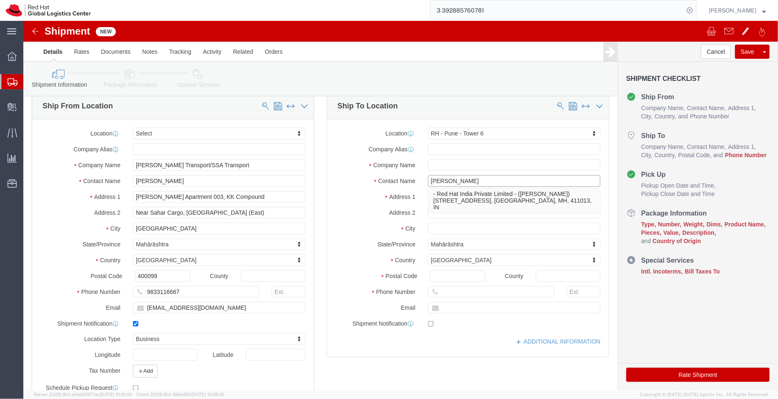
type input "[PERSON_NAME]"
click div "Company Alias"
click input "[PERSON_NAME]"
click input "text"
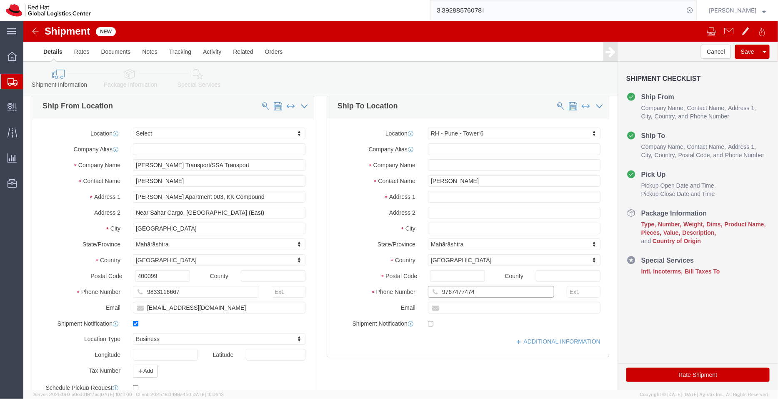
type input "9767477474"
click input "text"
drag, startPoint x: 448, startPoint y: 159, endPoint x: 362, endPoint y: 158, distance: 85.5
click div "Contact Name [PERSON_NAME] [PERSON_NAME]"
click input "text"
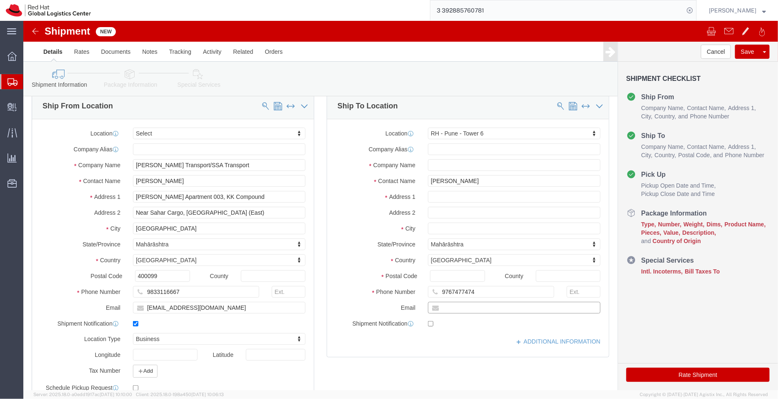
paste input "[PERSON_NAME][EMAIL_ADDRESS][DOMAIN_NAME]"
type input "[PERSON_NAME][EMAIL_ADDRESS][DOMAIN_NAME]"
click input "checkbox"
checkbox input "true"
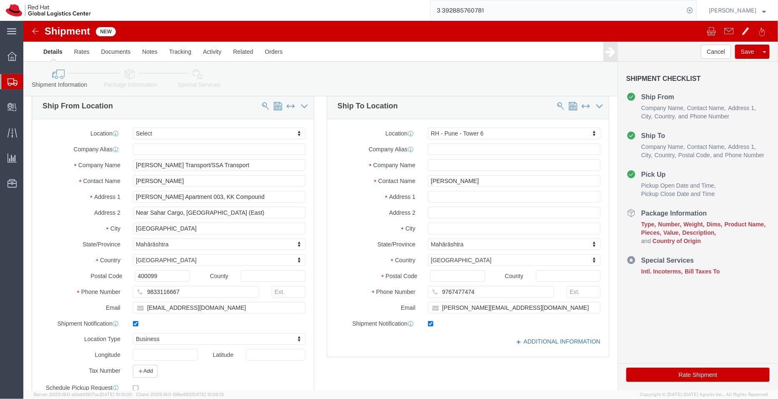
click link "ADDITIONAL INFORMATION"
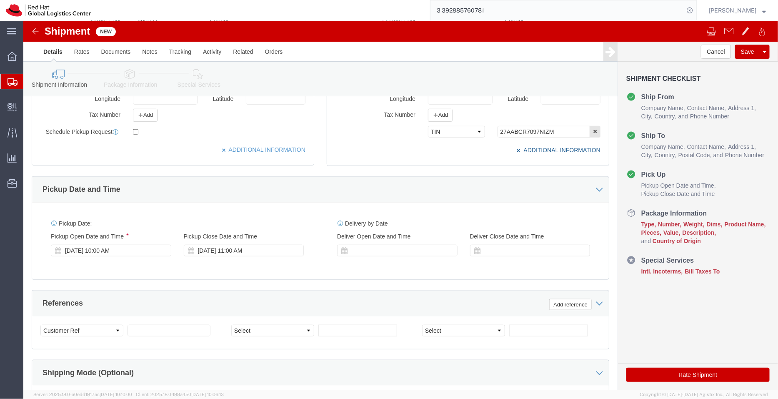
scroll to position [268, 0]
click div "[DATE] 10:00 AM"
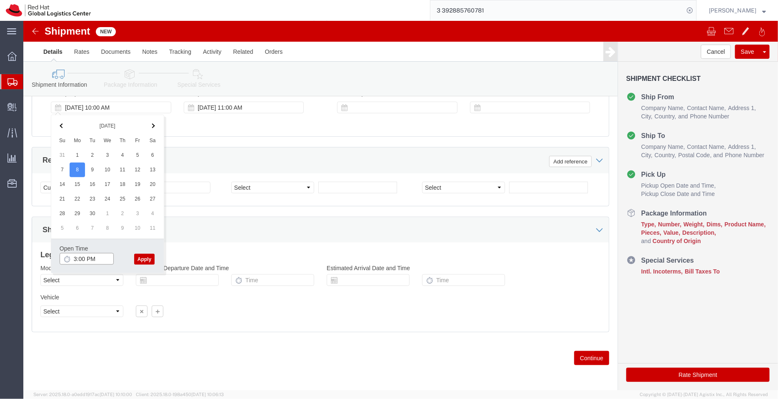
type input "3:00 PM"
click button "Apply"
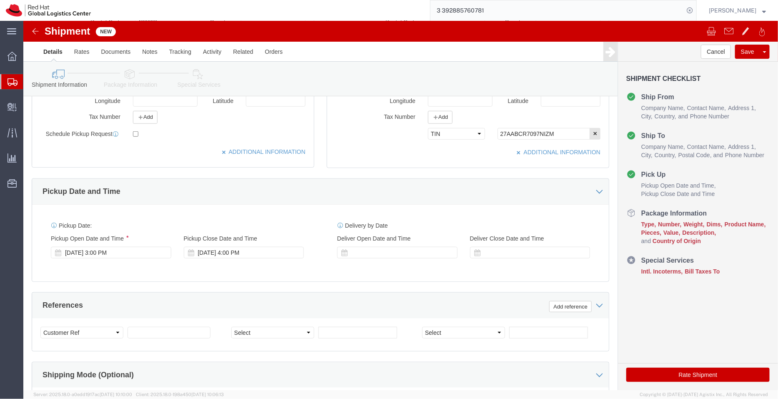
scroll to position [262, 0]
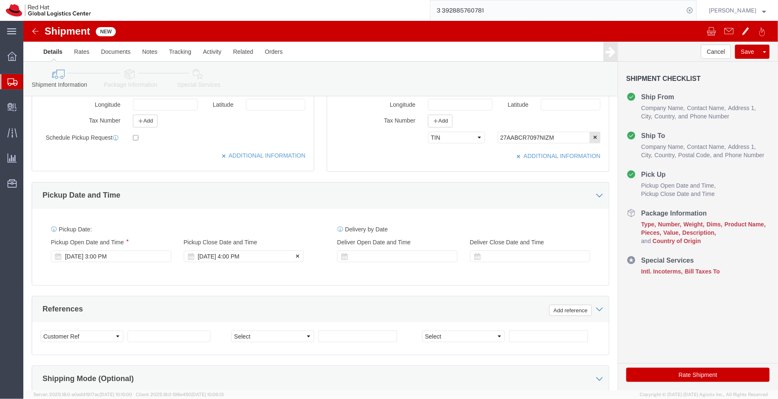
click div "[DATE] 4:00 PM"
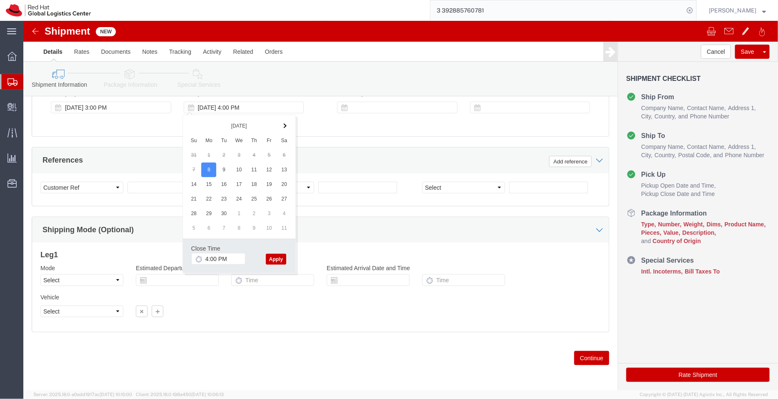
click button "Apply"
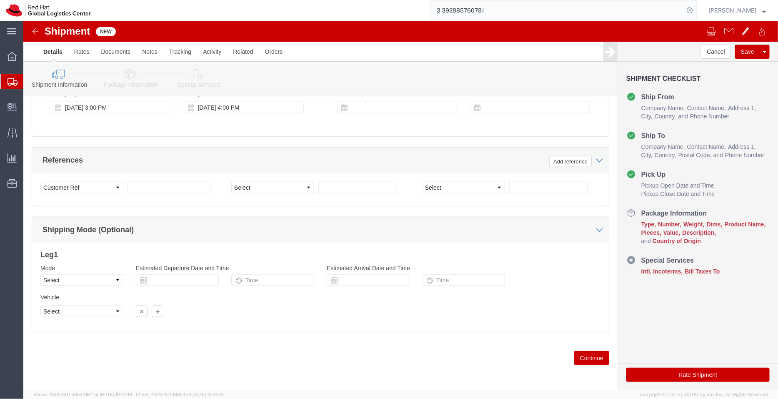
click icon
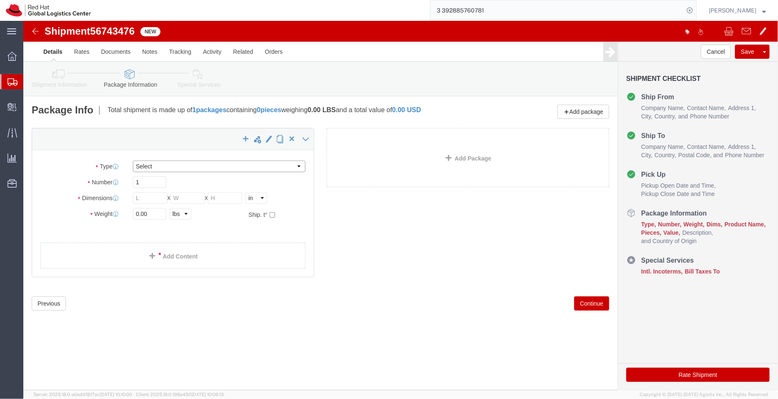
click select "Select Case(s) Crate(s) Envelope Large Box Medium Box PAK Skid(s) Small Box Sma…"
select select "YRPK"
click select "Select Case(s) Crate(s) Envelope Large Box Medium Box PAK Skid(s) Small Box Sma…"
drag, startPoint x: 162, startPoint y: 192, endPoint x: 156, endPoint y: 218, distance: 26.2
click div "Package Type Select Case(s) Crate(s) Envelope Large Box Medium Box PAK Skid(s) …"
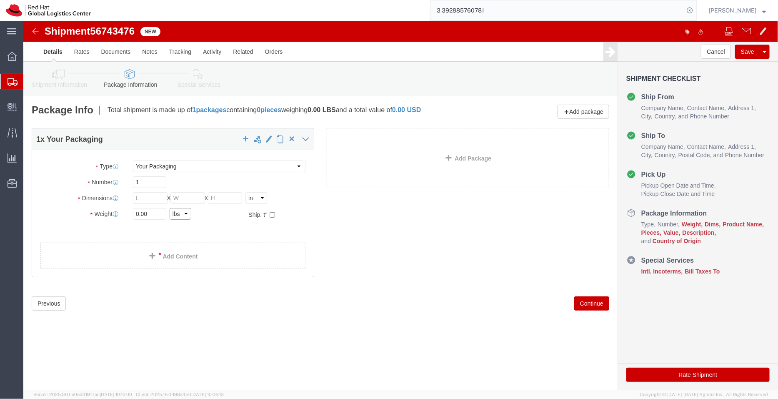
select select "KGS"
click select "Select kgs lbs"
click div "0.00 Select kgs lbs"
type input "3"
click div "1 x Your Packaging Package Type Select Case(s) Crate(s) Envelope Large Box Medi…"
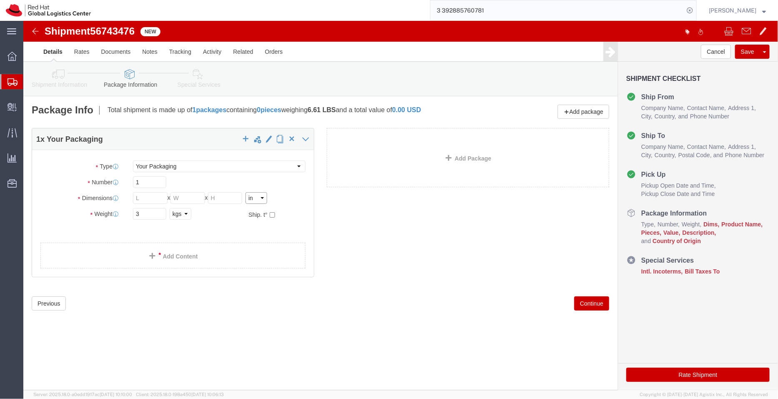
click select "Select cm ft in"
select select "CM"
click select "Select cm ft in"
click input "text"
type input "45"
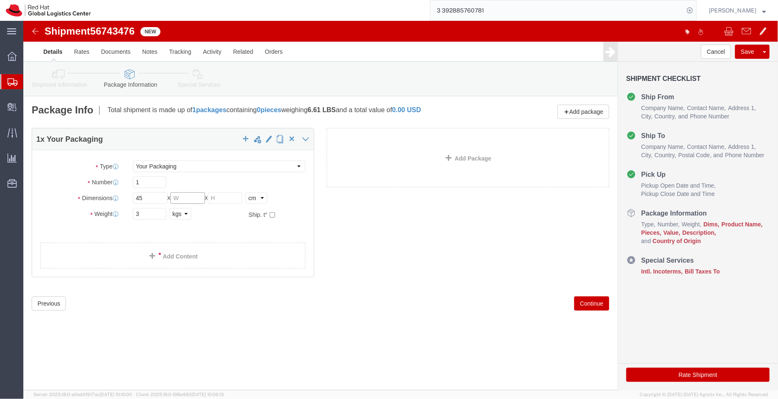
click input "text"
type input "15"
click input "text"
type input "30"
click link "Add Content"
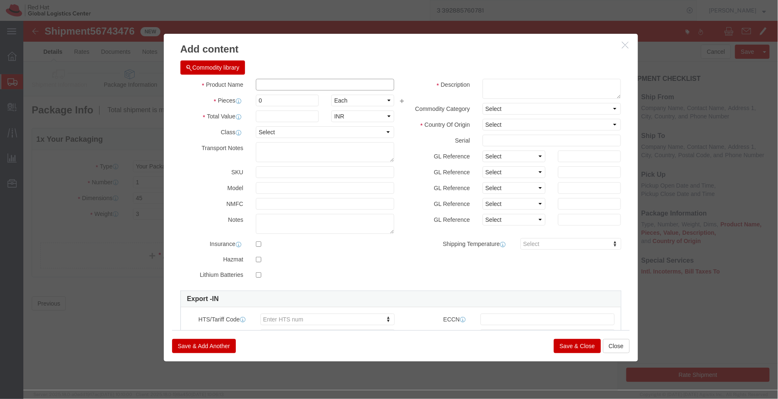
click input "text"
paste input "HP BOOK ZBOOK Fury G1i 18 inch"
type input "Laptop - HP BOOK ZBOOK Fury G1i 18 inch"
click textarea
type textarea "For R&D purpose"
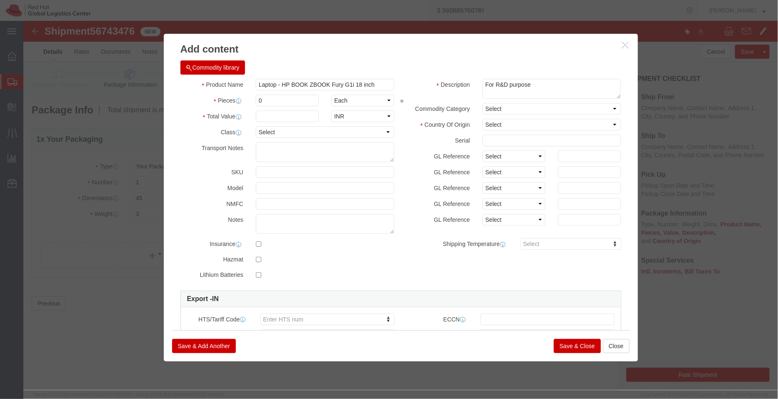
click h3 "Add content"
click input "0"
type input "1"
click h3 "Add content"
click input "text"
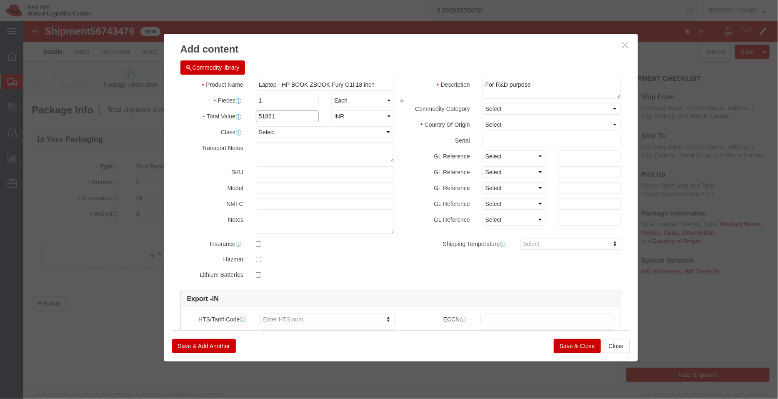
type input "51861"
click select "Select [GEOGRAPHIC_DATA] [GEOGRAPHIC_DATA] [GEOGRAPHIC_DATA] [GEOGRAPHIC_DATA] …"
select select "TW"
click select "Select [GEOGRAPHIC_DATA] [GEOGRAPHIC_DATA] [GEOGRAPHIC_DATA] [GEOGRAPHIC_DATA] …"
click div "HTS/Tariff Code Enter HTS num ECCN Control/Exempt Select ATF BIS DEA EPA FDA FT…"
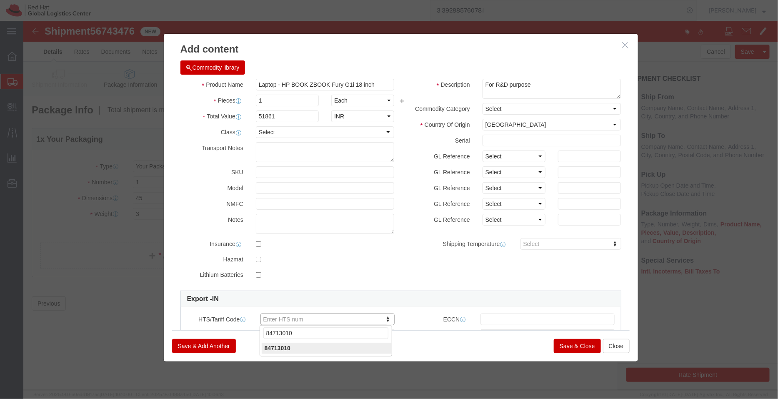
type input "84713010"
click button "Save & Close"
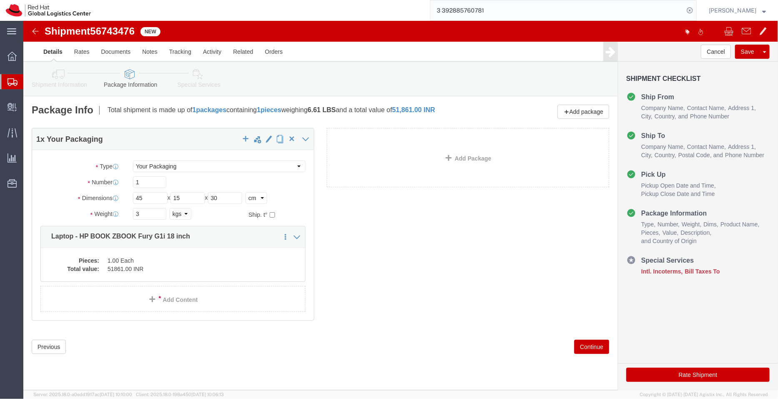
click link "Special Services"
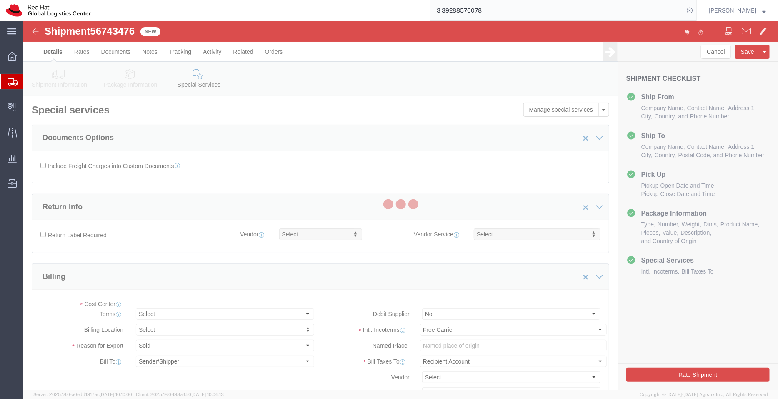
select select "COSTCENTER"
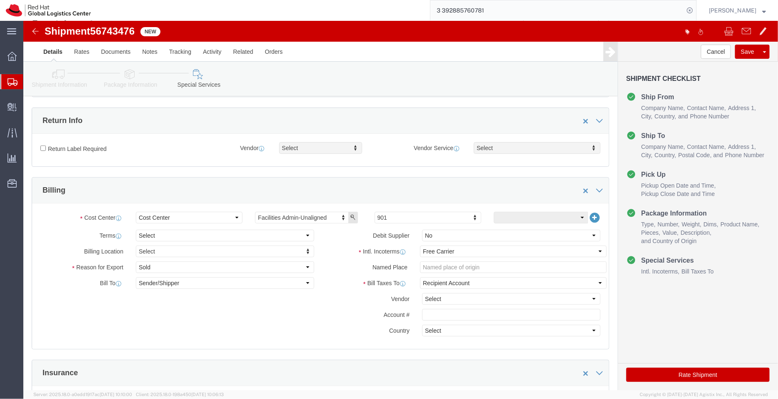
scroll to position [103, 0]
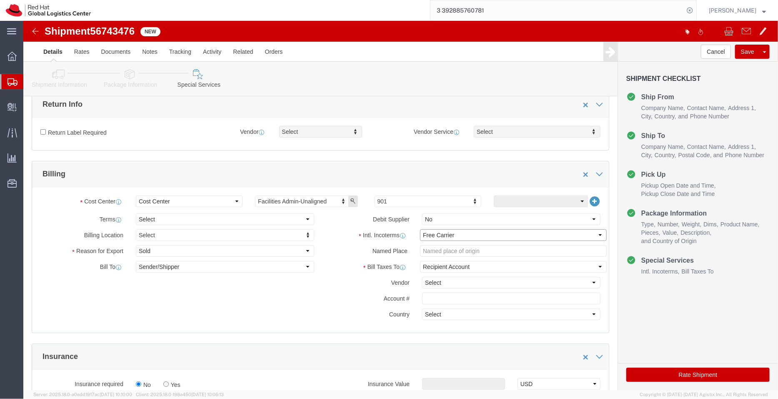
click select "Select Carriage Insurance Paid Carriage Paid To Cost and Freight Cost Insurance…"
select select "DDP"
click select "Select Carriage Insurance Paid Carriage Paid To Cost and Freight Cost Insurance…"
select select "SHIP"
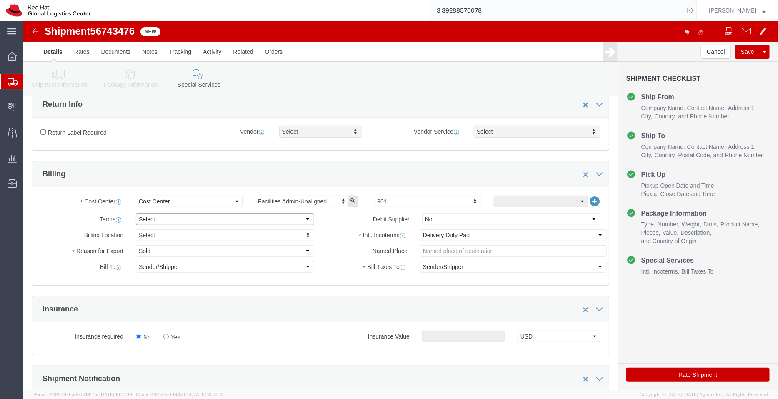
click select "Select Free of Charge Free of Cost NET 30 NET 45 NET 60 See Comment"
select select "FREE_OF_COST"
click select "Select Free of Charge Free of Cost NET 30 NET 45 NET 60 See Comment"
click select "Select Gift Personal Effects Repair/Warranty Return Sample Sold Temporary/Not S…"
select select "TEMPORARY"
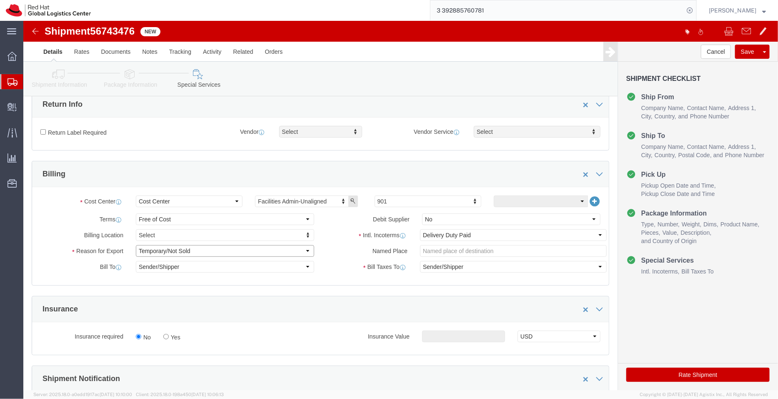
click select "Select Gift Personal Effects Repair/Warranty Return Sample Sold Temporary/Not S…"
type input "106"
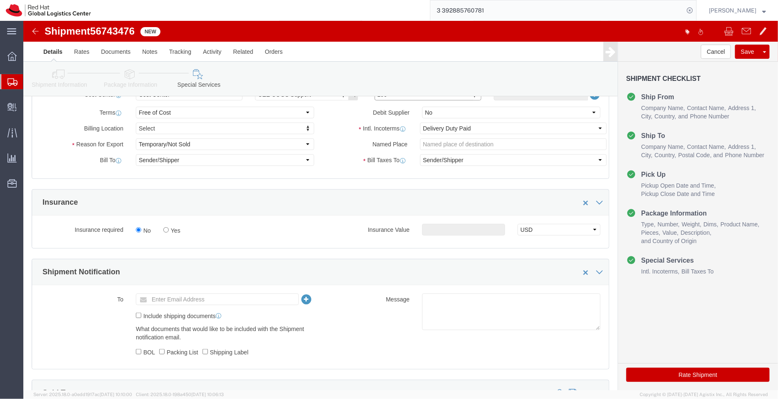
scroll to position [263, 0]
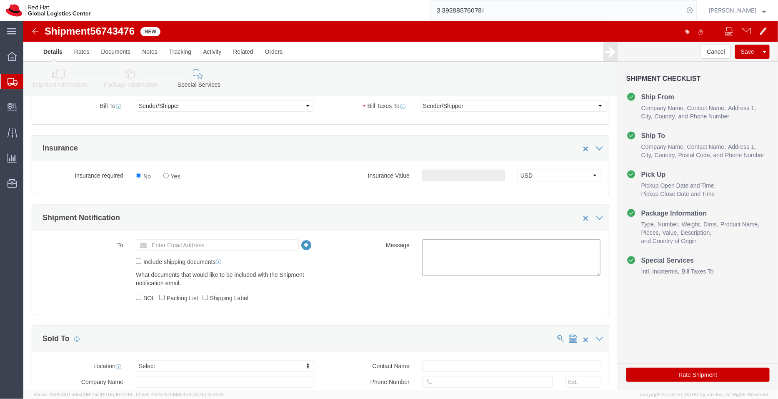
click textarea
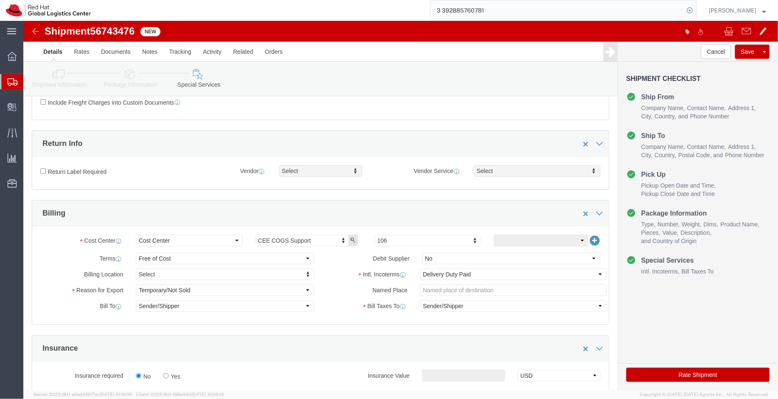
scroll to position [0, 0]
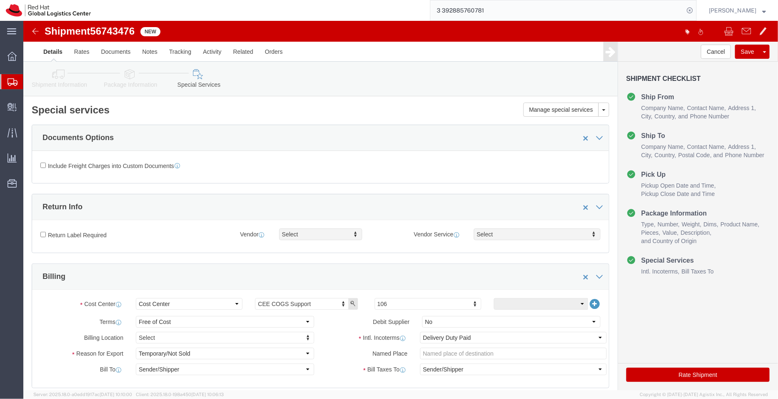
type textarea "R&D laptop (Import)"
click icon
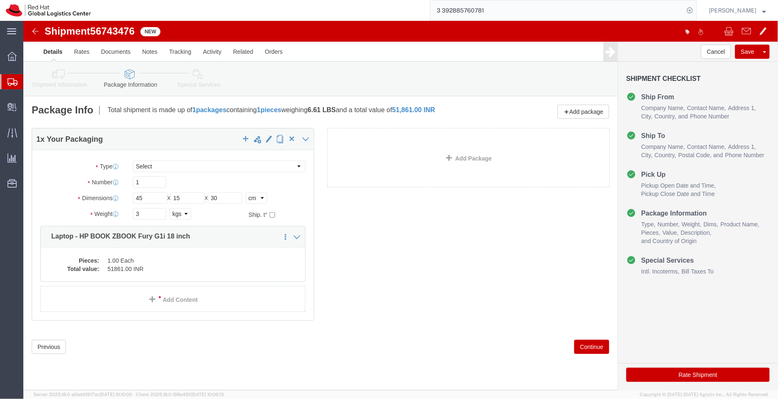
click icon
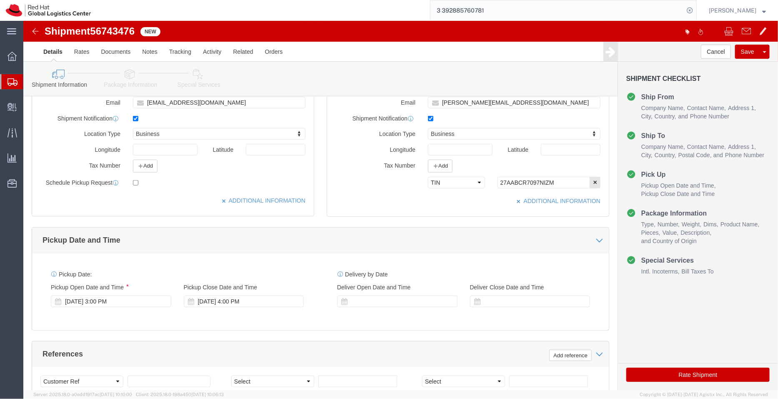
scroll to position [266, 0]
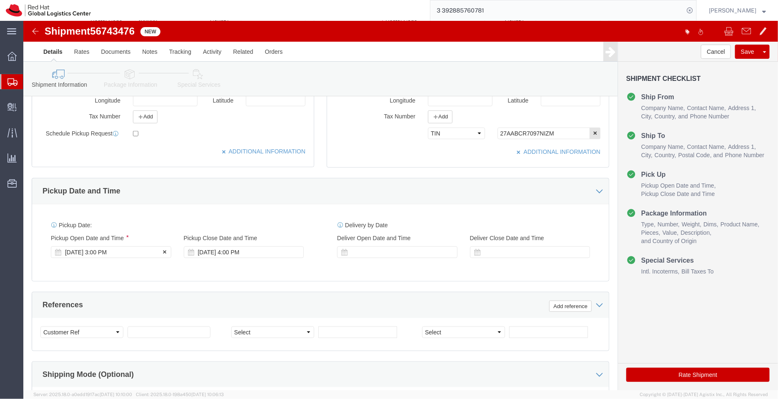
click div "[DATE] 3:00 PM"
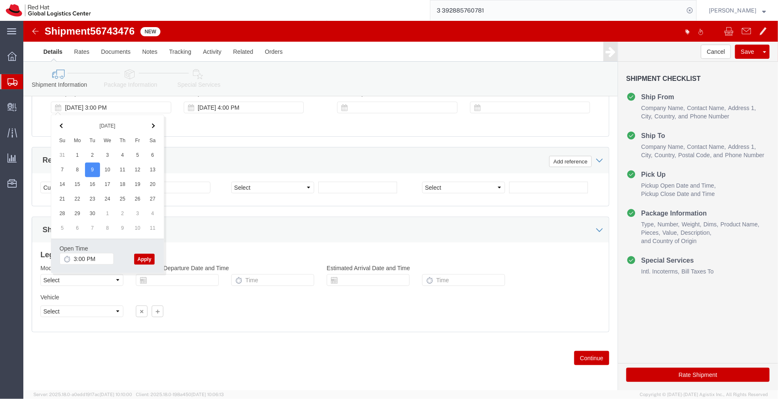
click button "Apply"
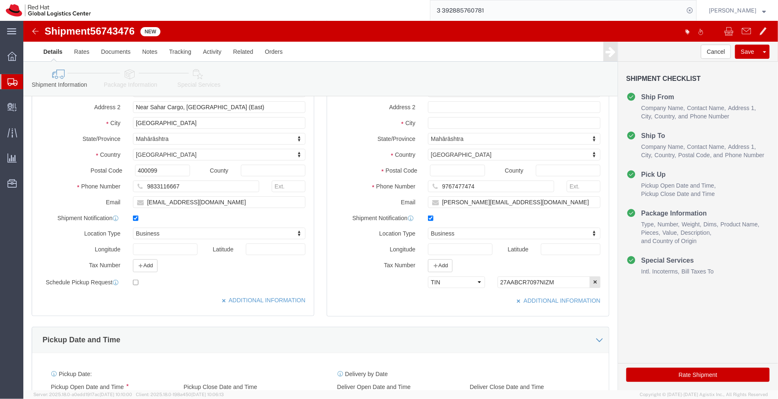
scroll to position [57, 0]
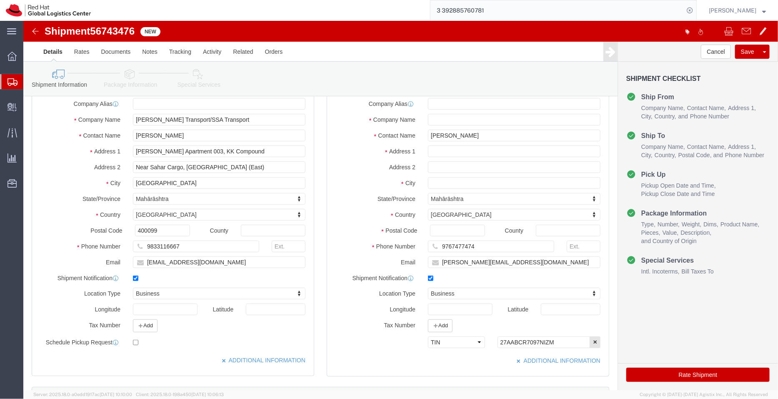
click link "Package Information"
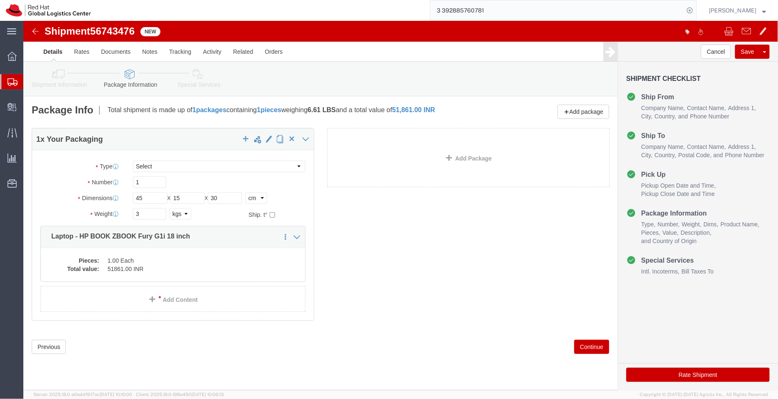
click link "Special Services"
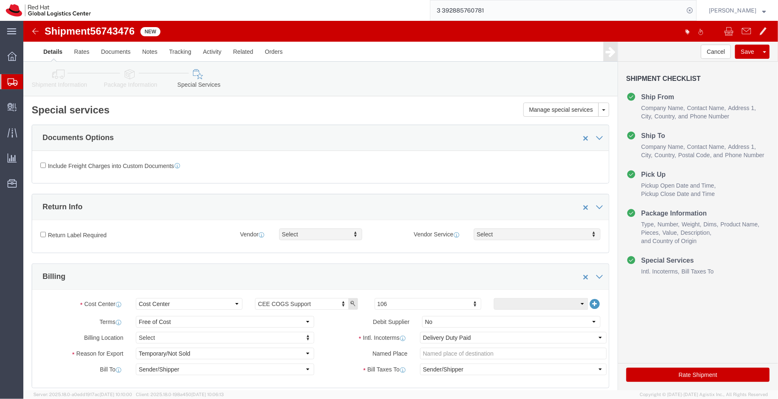
click icon
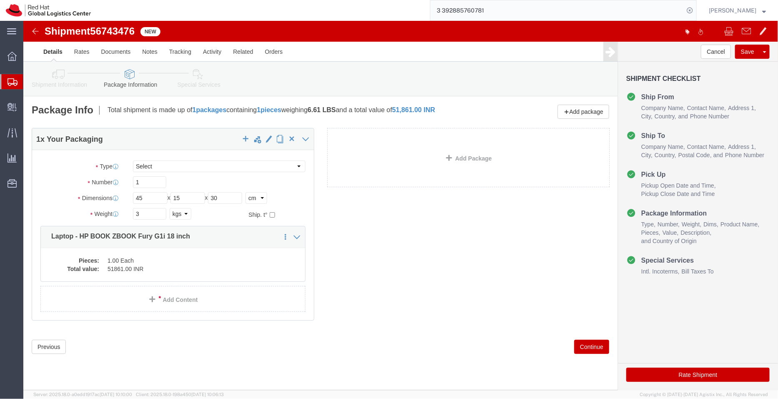
click link "Special Services"
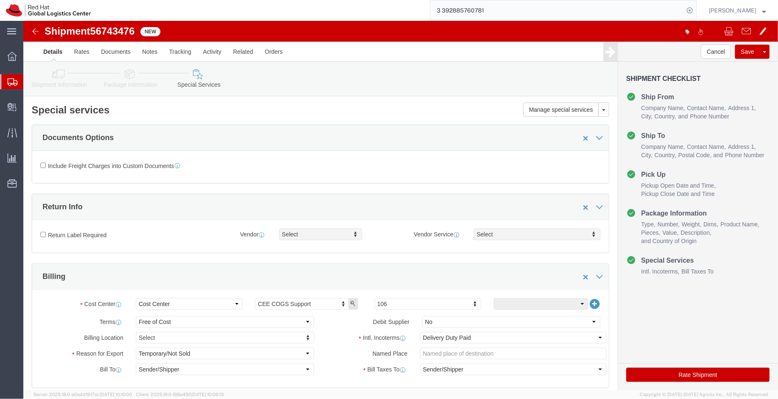
click icon
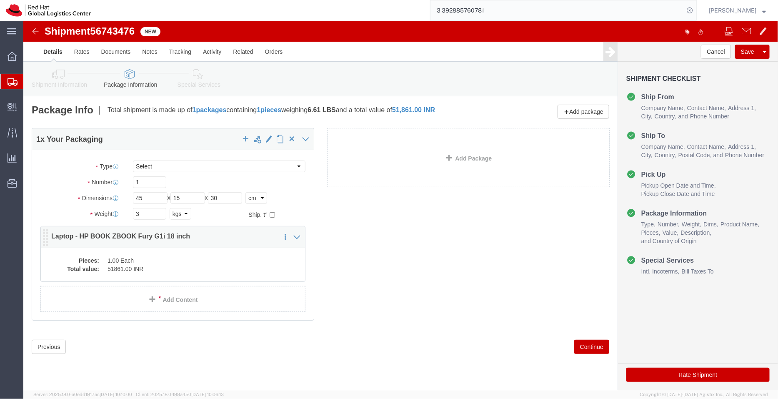
click dd "1.00 Each"
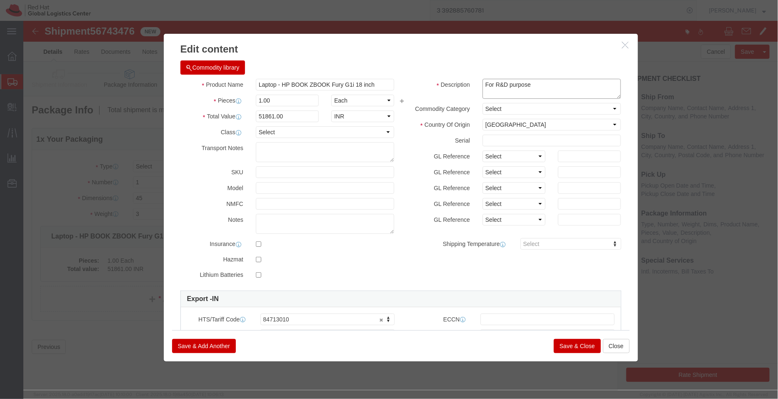
click textarea "For R&D purpose"
type textarea "For R&D purpose - test & trial purpose"
click button "Save & Close"
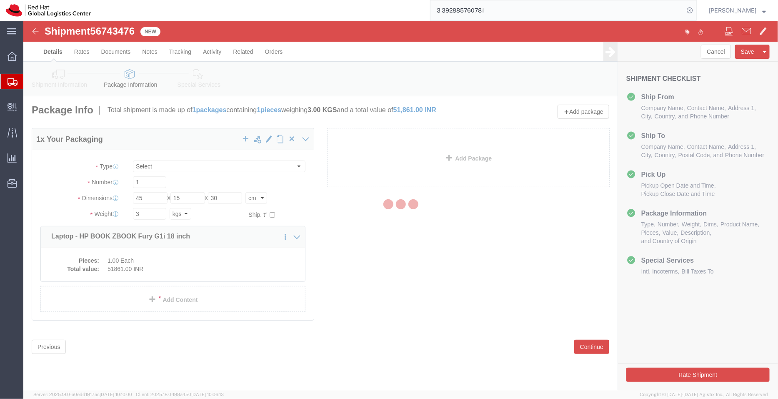
click at [196, 80] on div at bounding box center [400, 205] width 755 height 369
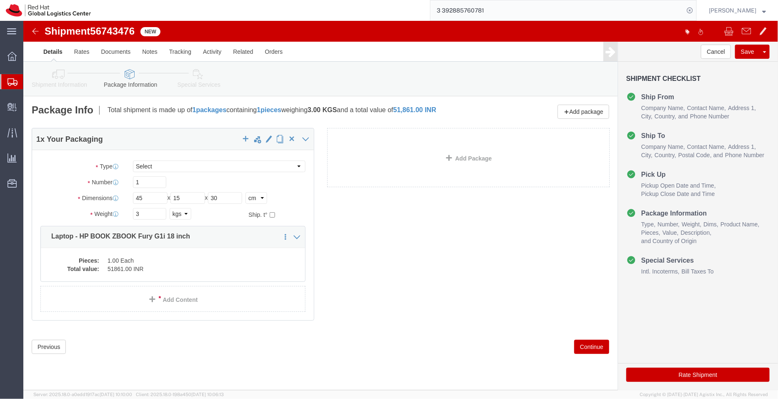
click icon
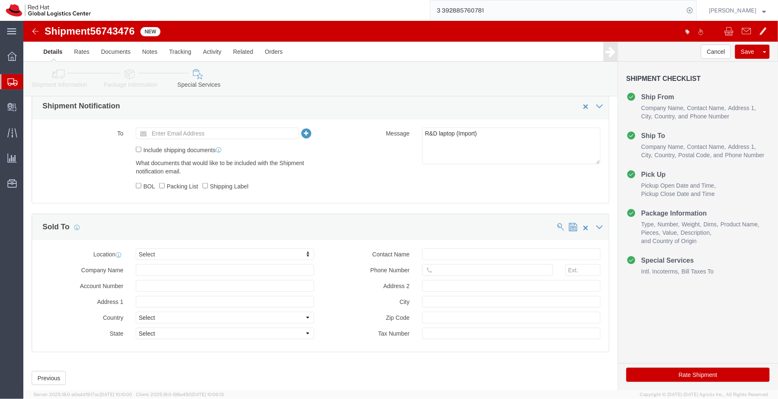
scroll to position [396, 0]
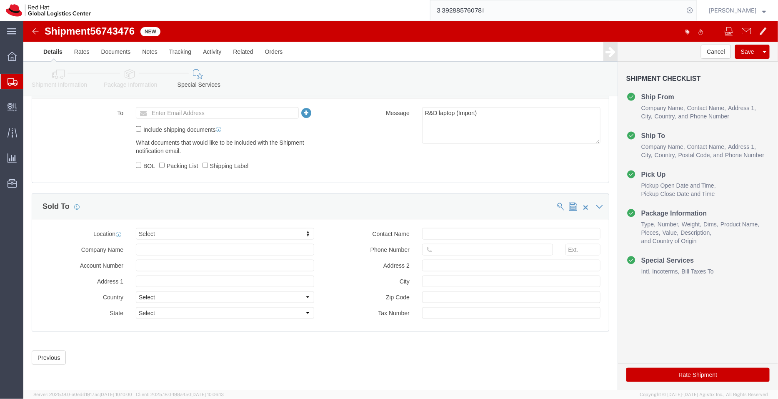
click button "Rate Shipment"
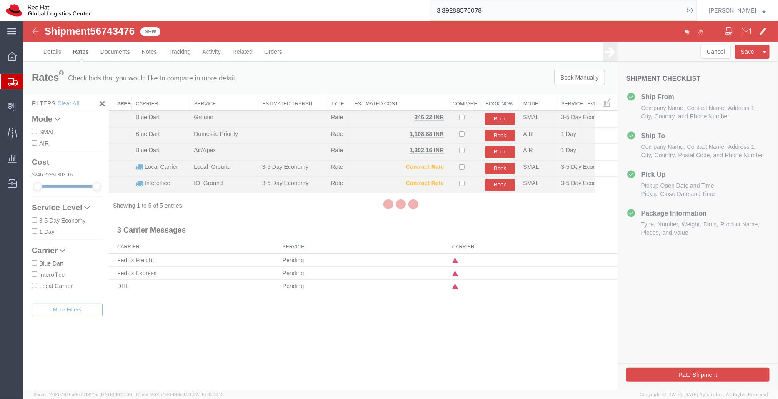
scroll to position [0, 0]
